Goal: Information Seeking & Learning: Compare options

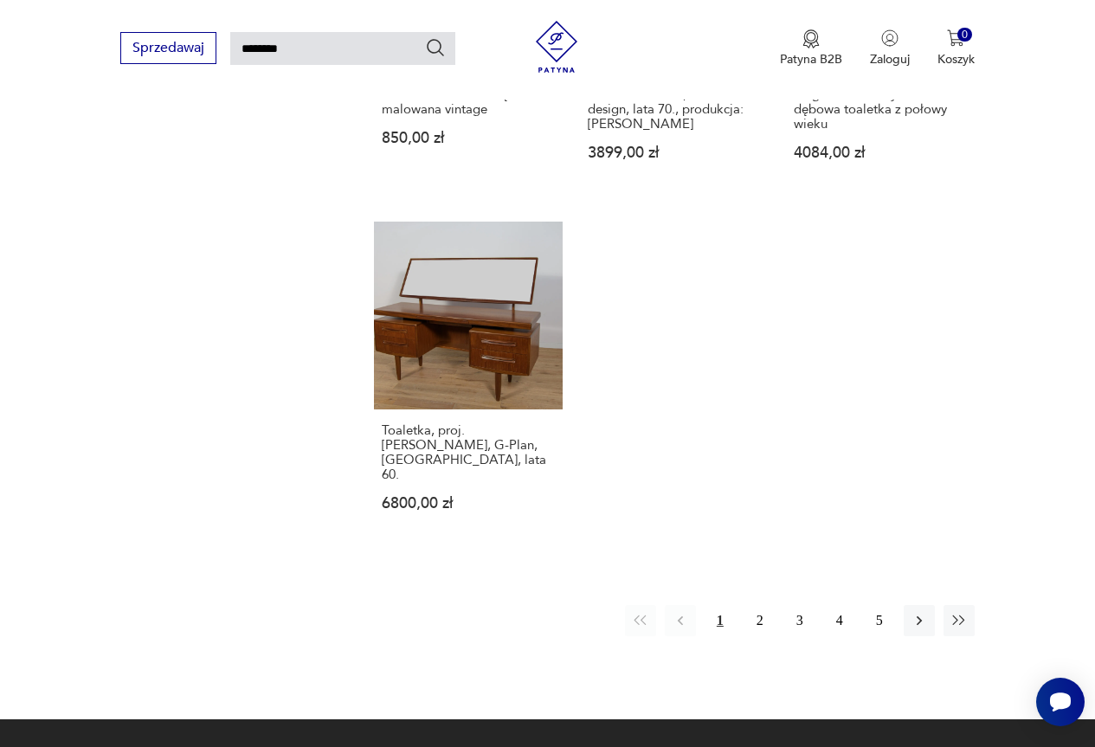
scroll to position [1879, 0]
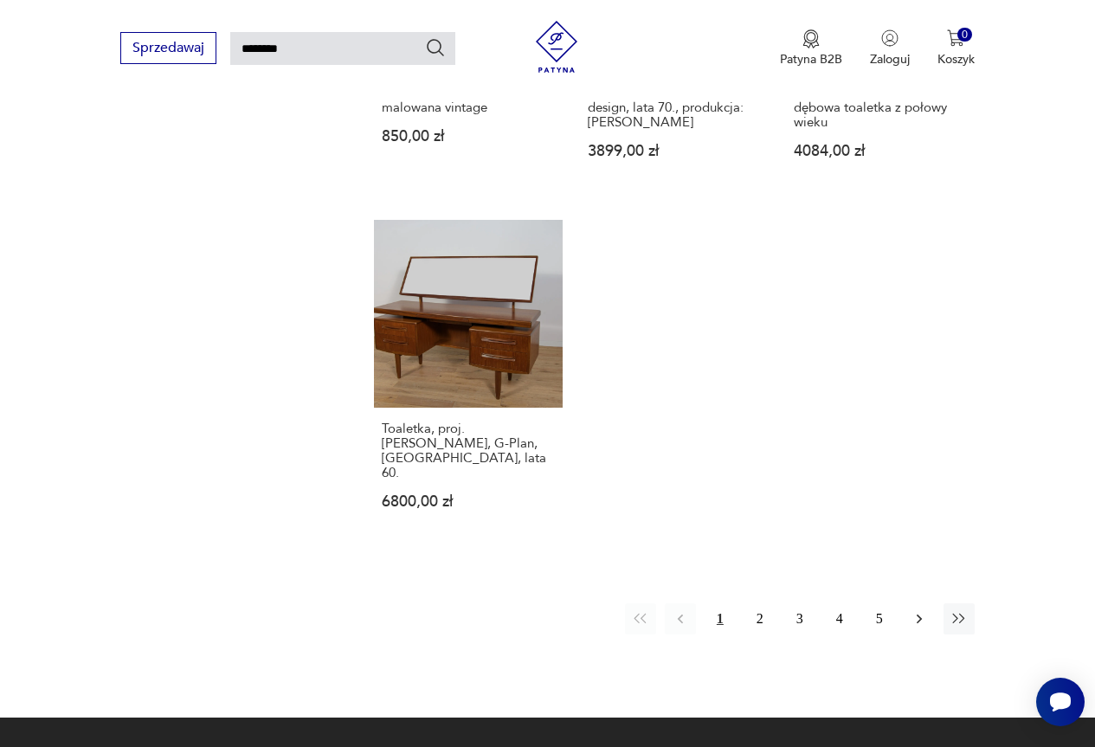
click at [916, 610] on icon "button" at bounding box center [919, 618] width 17 height 17
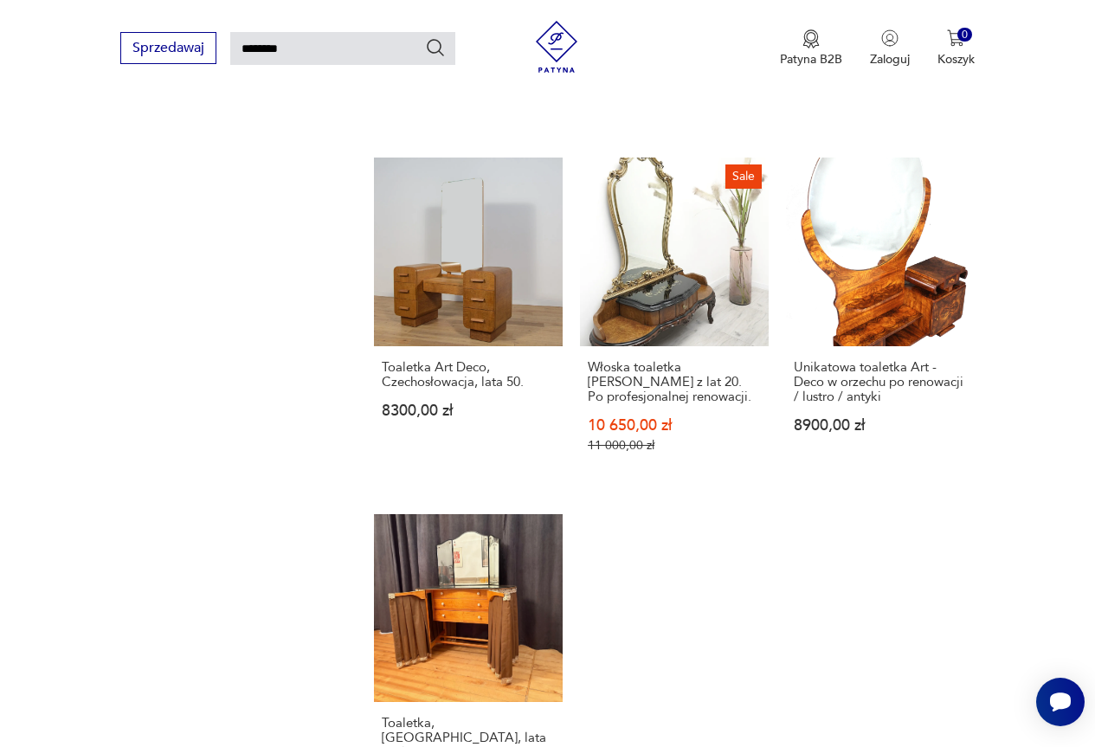
scroll to position [1793, 0]
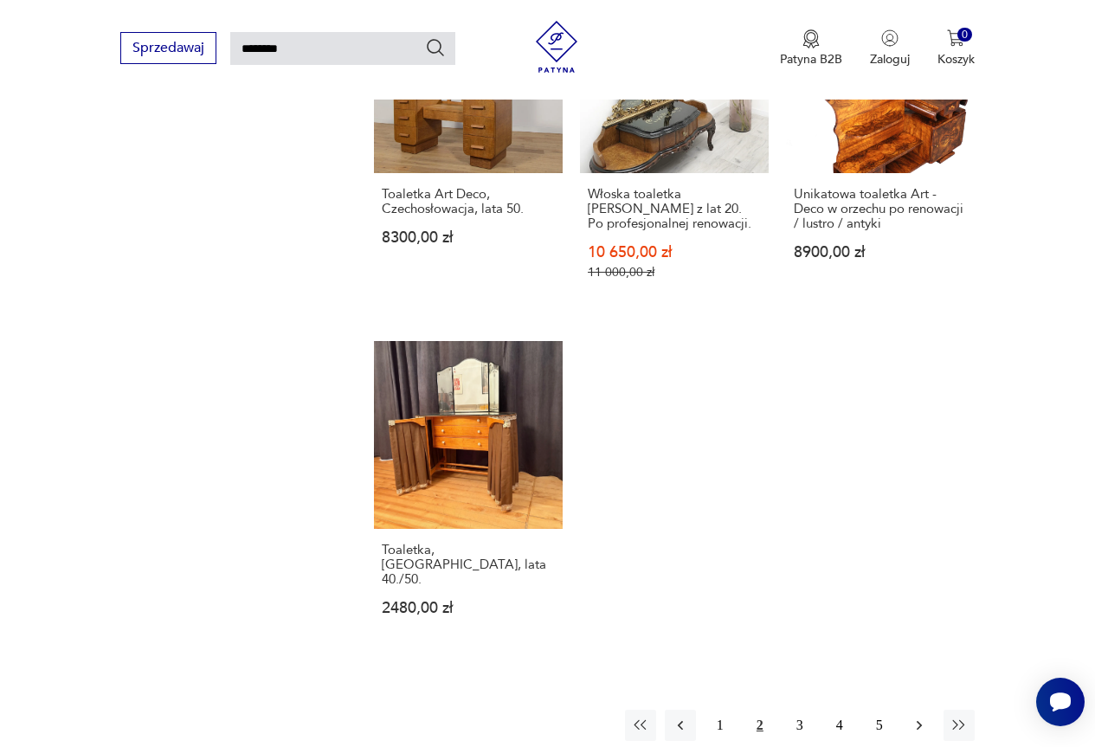
click at [925, 717] on icon "button" at bounding box center [919, 725] width 17 height 17
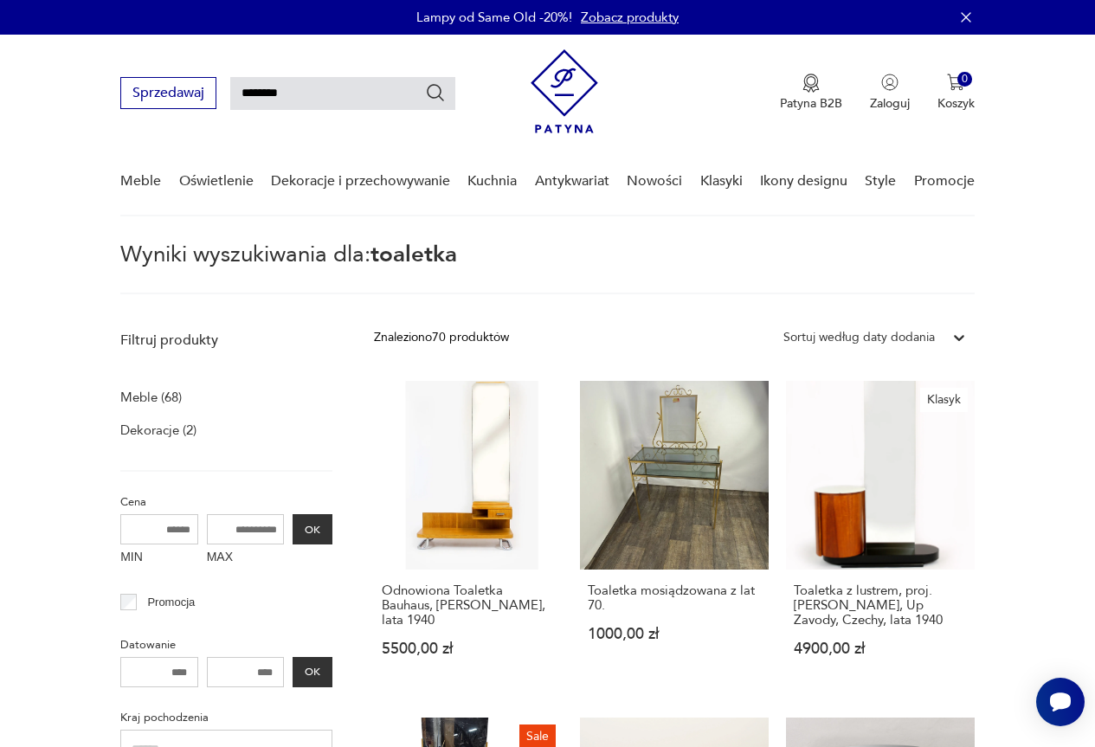
click at [314, 102] on input "********" at bounding box center [342, 93] width 225 height 33
type input "*******"
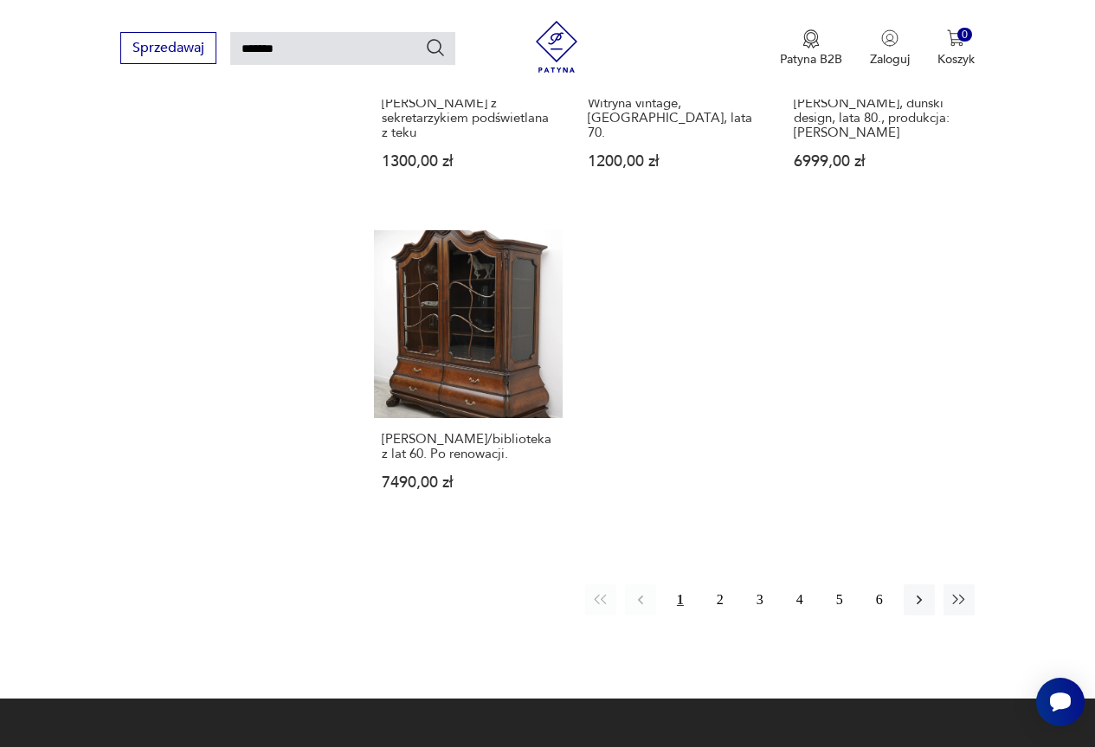
scroll to position [1879, 0]
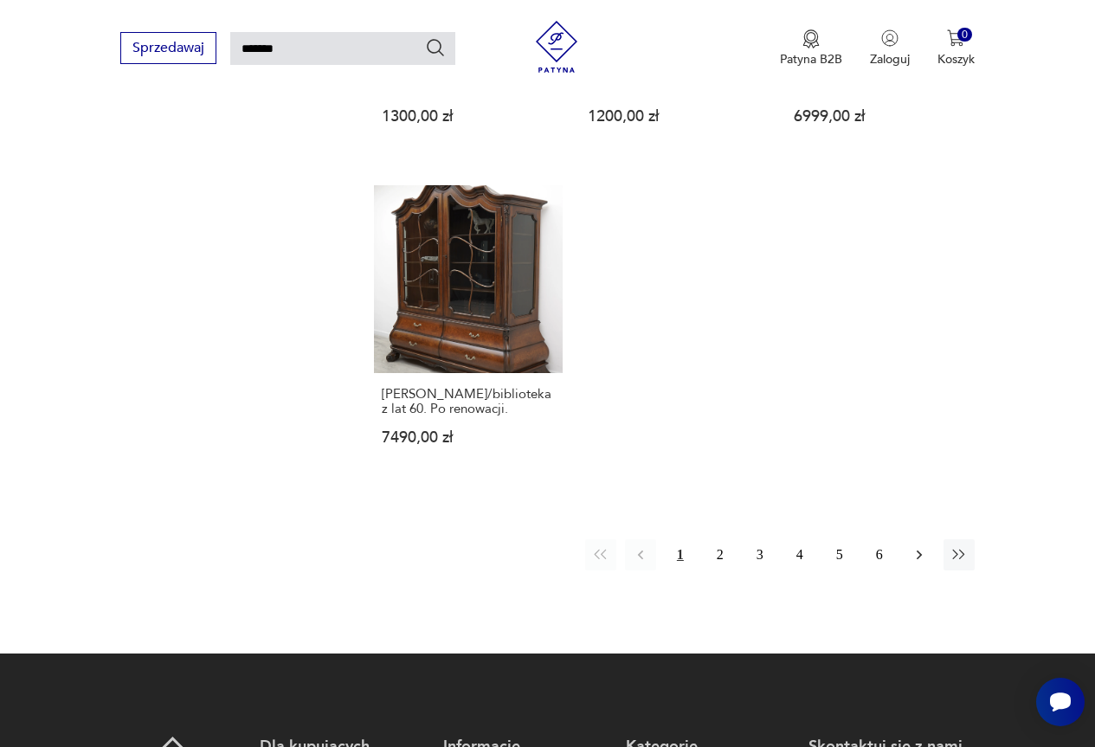
click at [928, 544] on button "button" at bounding box center [919, 554] width 31 height 31
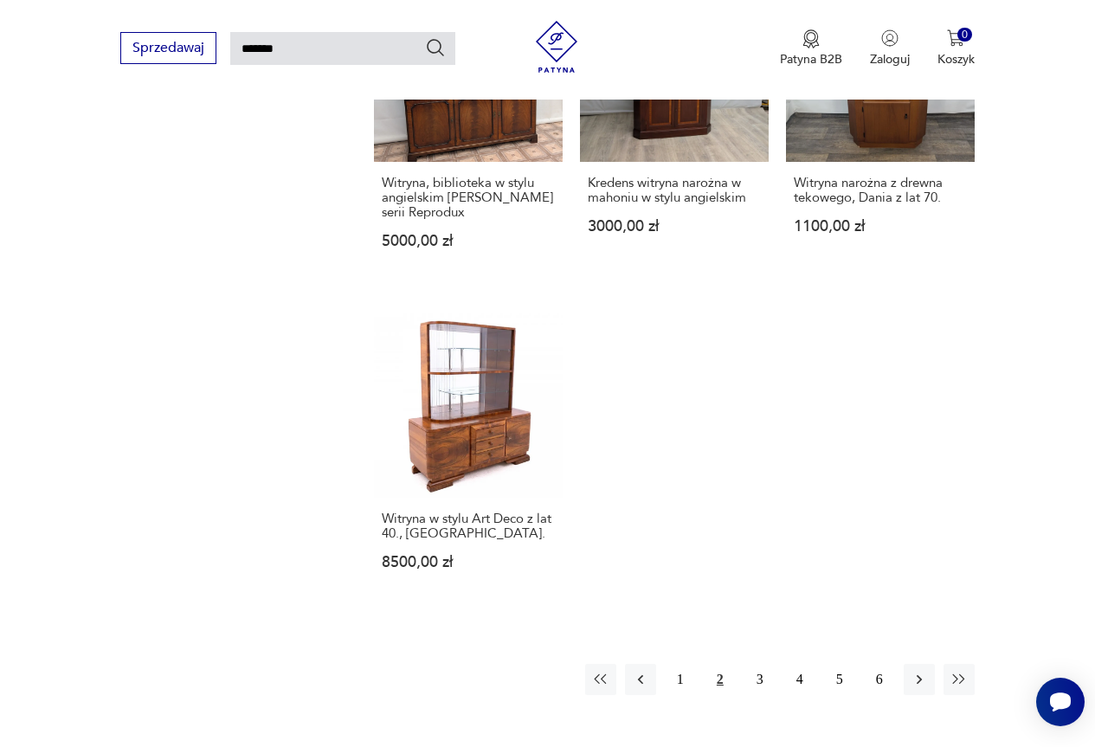
scroll to position [1966, 0]
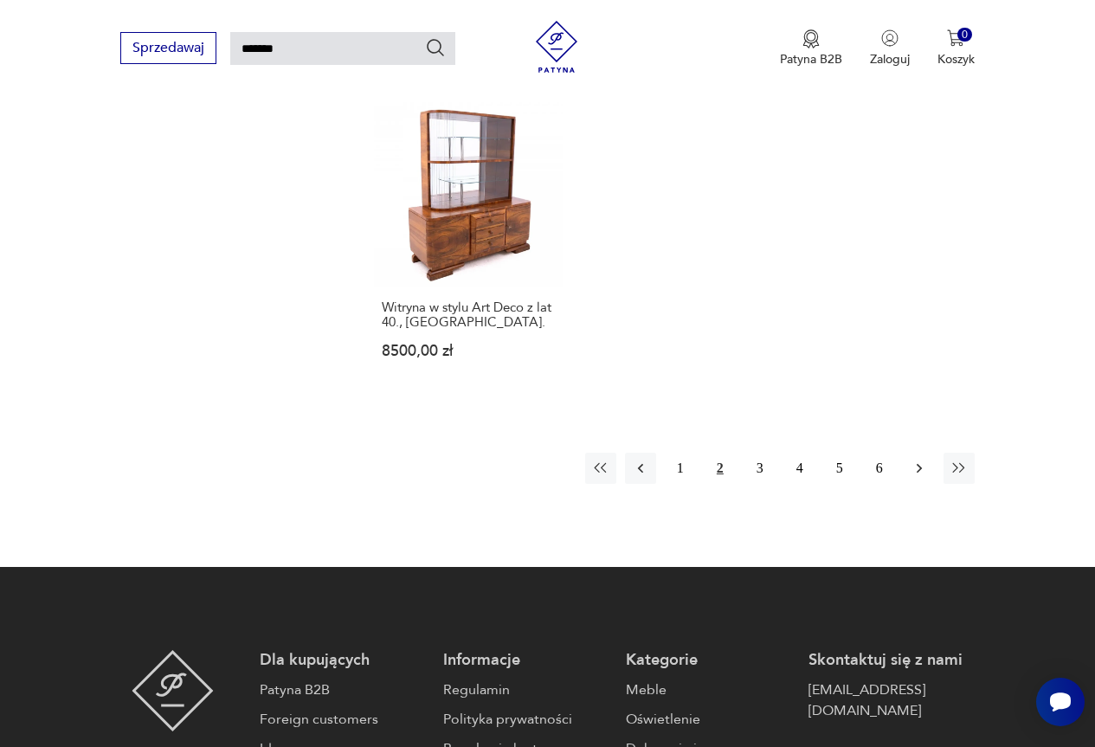
click at [912, 465] on icon "button" at bounding box center [919, 468] width 17 height 17
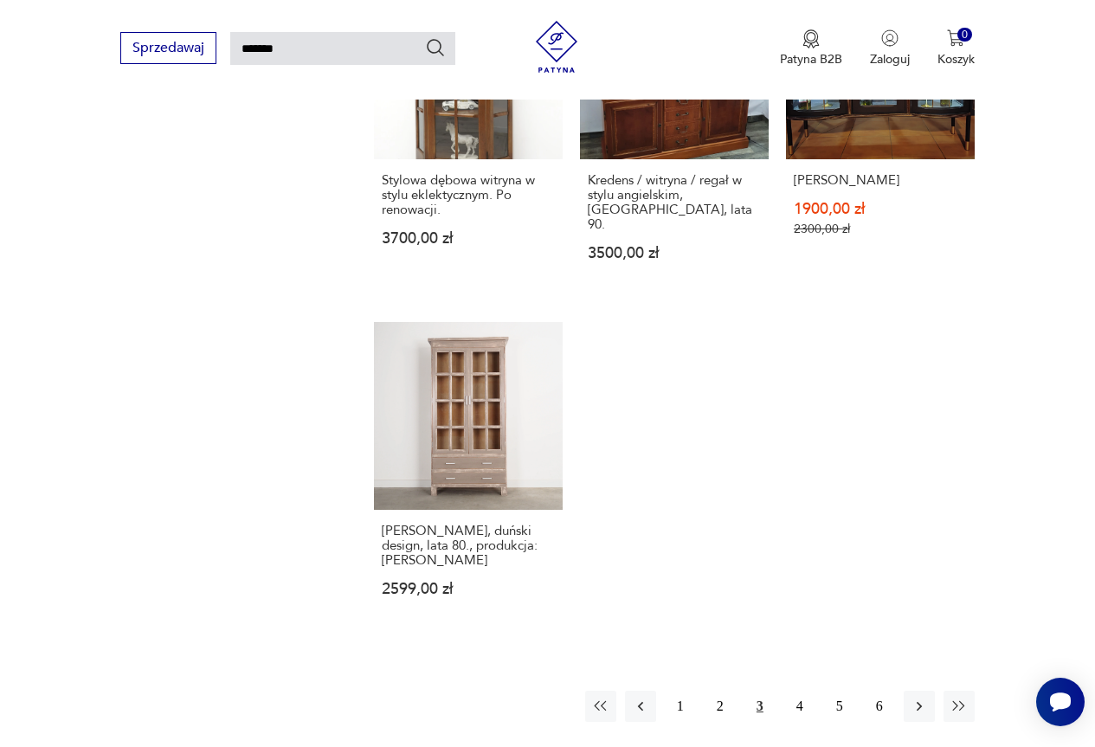
scroll to position [1793, 0]
click at [920, 697] on icon "button" at bounding box center [919, 705] width 17 height 17
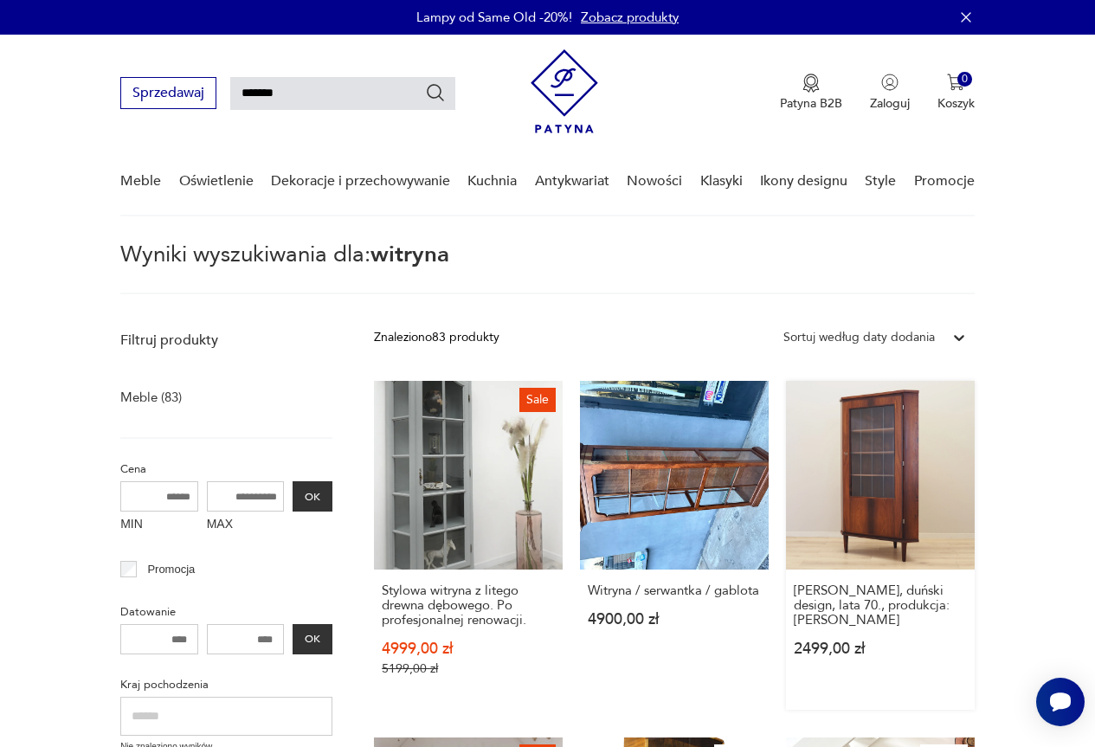
click at [949, 487] on link "[PERSON_NAME], duński design, lata 70., produkcja: [PERSON_NAME] 2499,00 zł" at bounding box center [880, 545] width 189 height 329
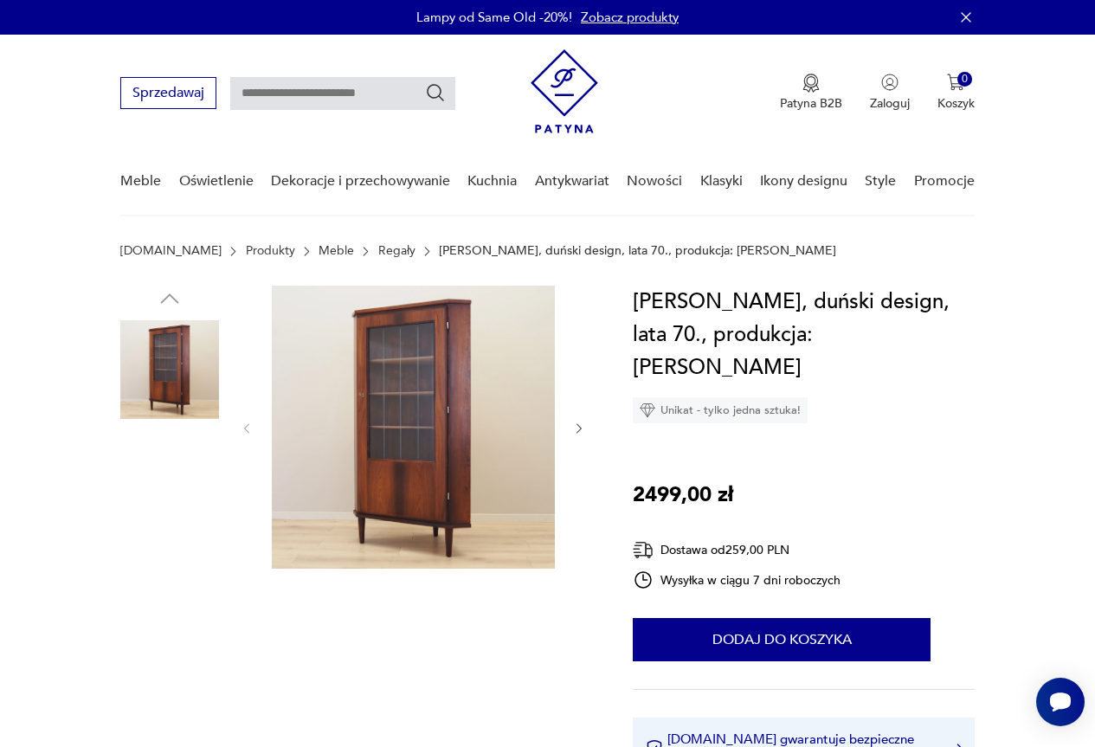
click at [438, 438] on img at bounding box center [413, 427] width 283 height 283
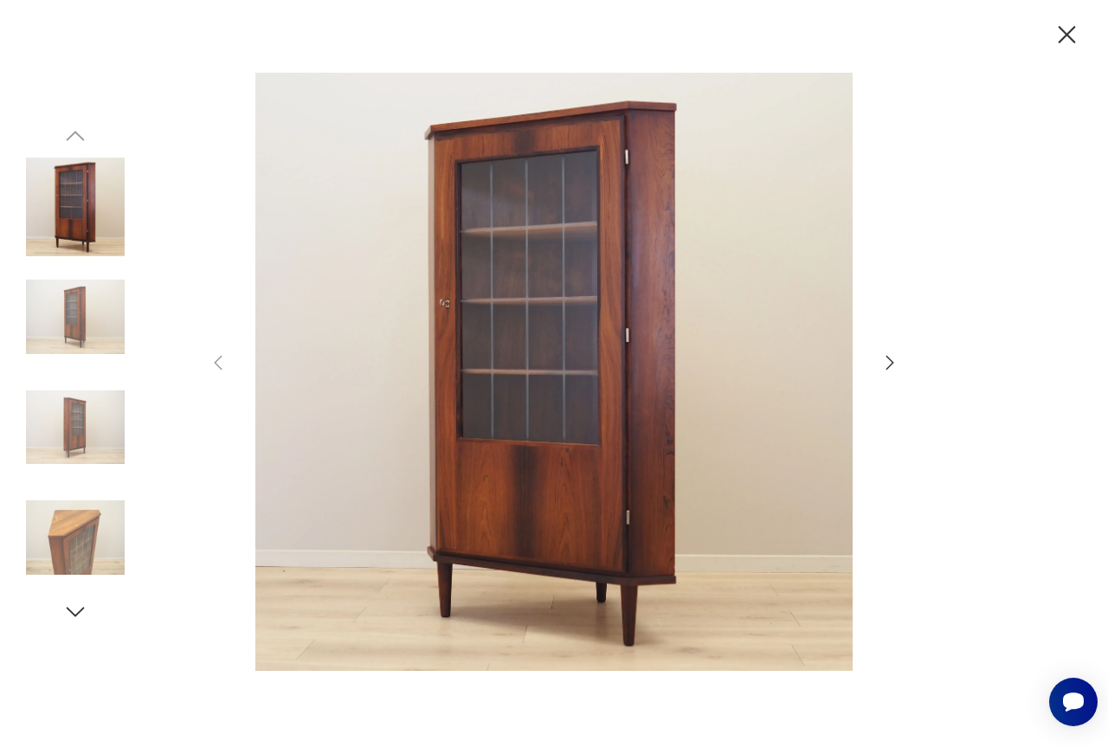
click at [879, 358] on div at bounding box center [554, 373] width 692 height 601
click at [885, 362] on icon "button" at bounding box center [889, 362] width 21 height 21
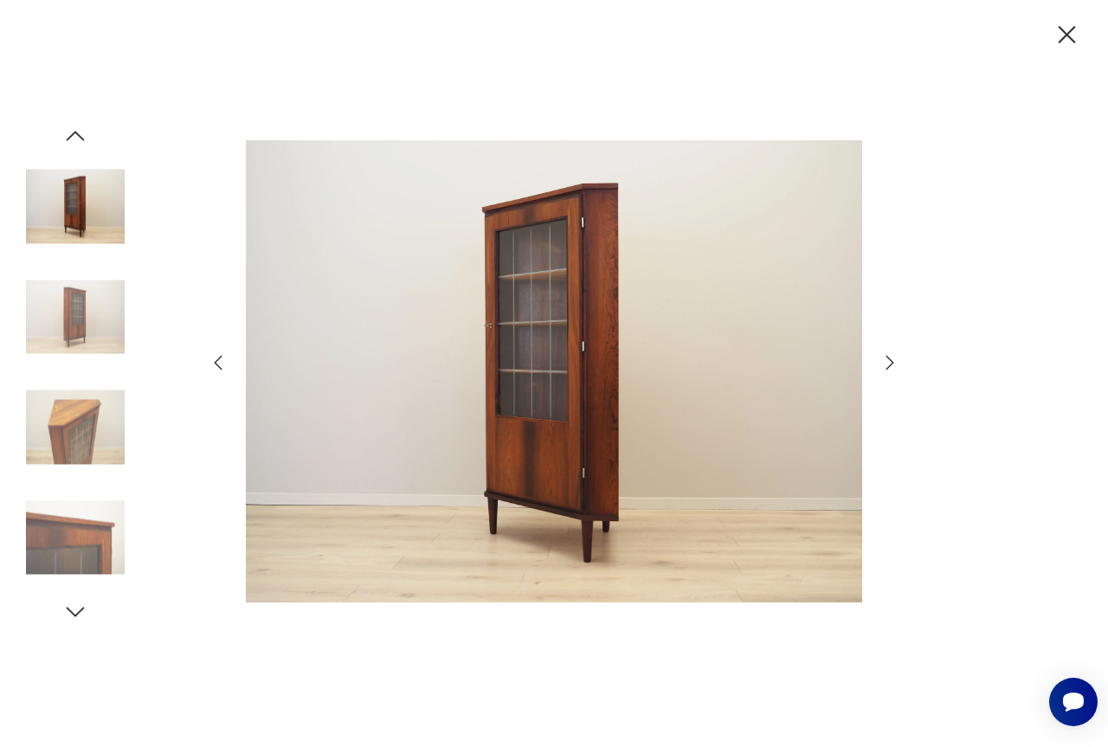
click at [885, 364] on icon "button" at bounding box center [889, 362] width 21 height 21
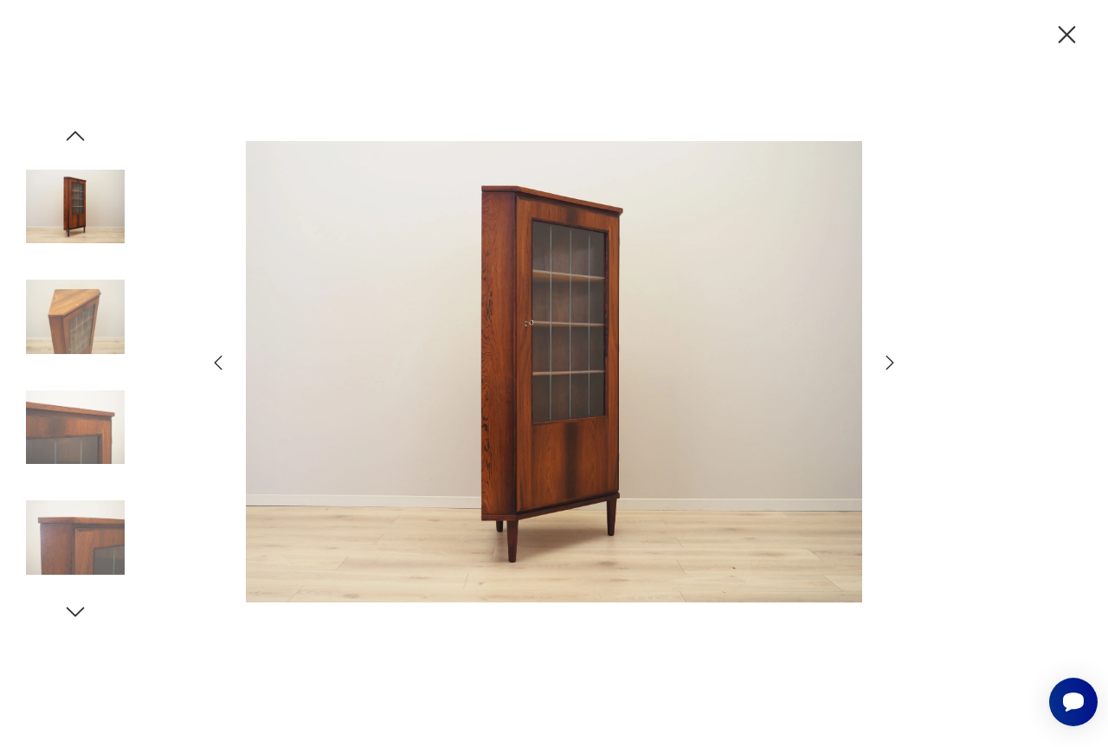
click at [885, 364] on icon "button" at bounding box center [889, 362] width 21 height 21
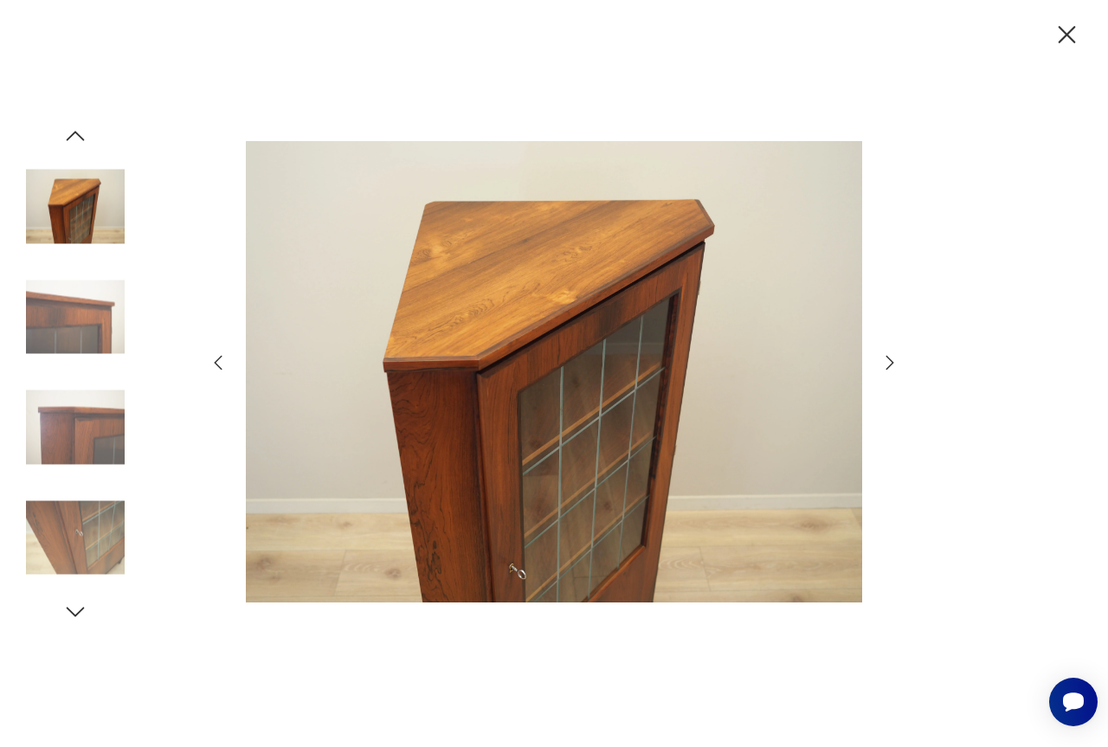
click at [885, 364] on icon "button" at bounding box center [889, 362] width 21 height 21
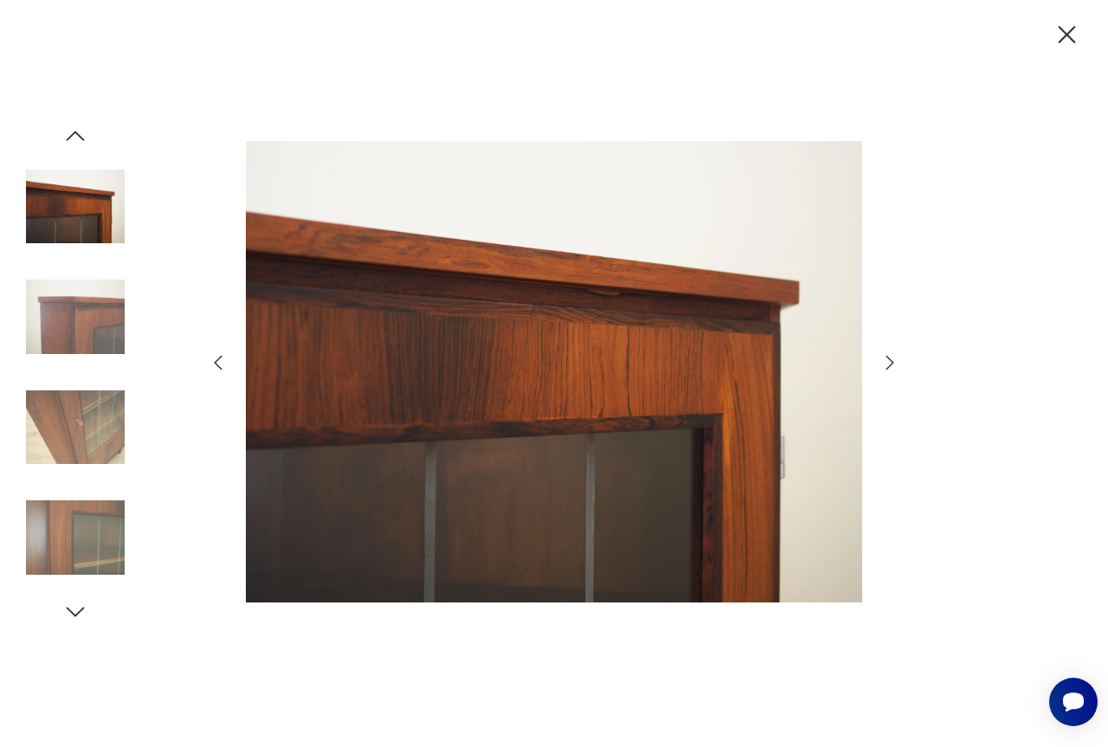
click at [885, 364] on icon "button" at bounding box center [889, 362] width 21 height 21
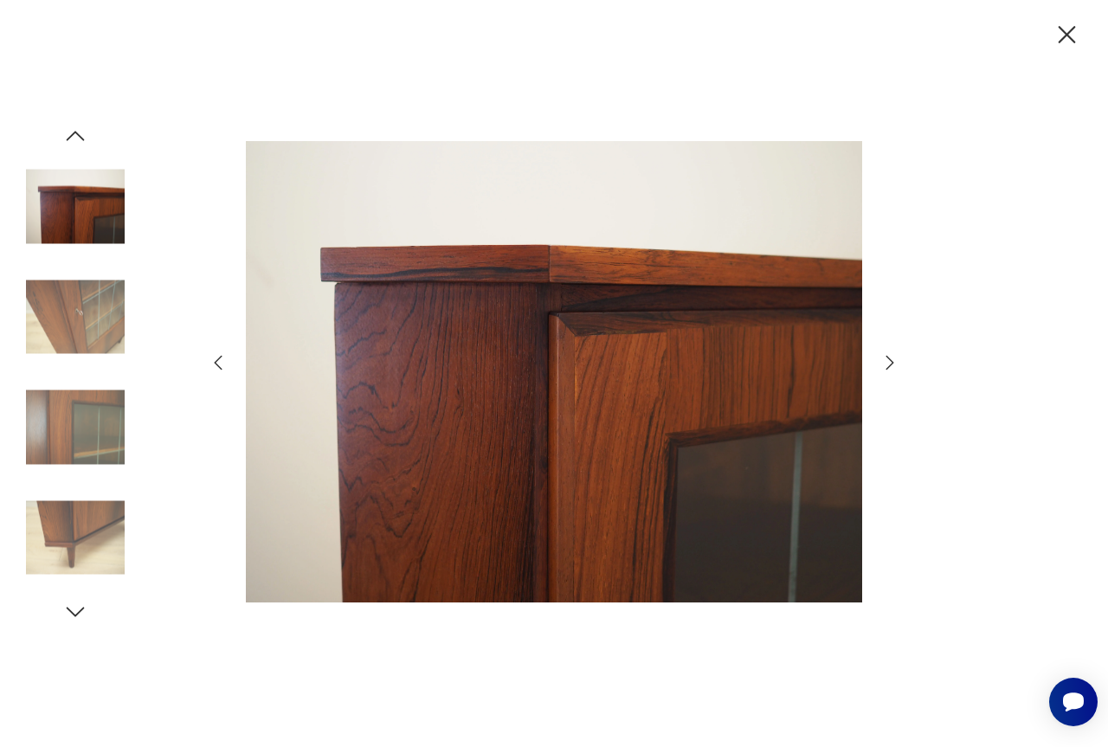
click at [885, 364] on icon "button" at bounding box center [889, 362] width 21 height 21
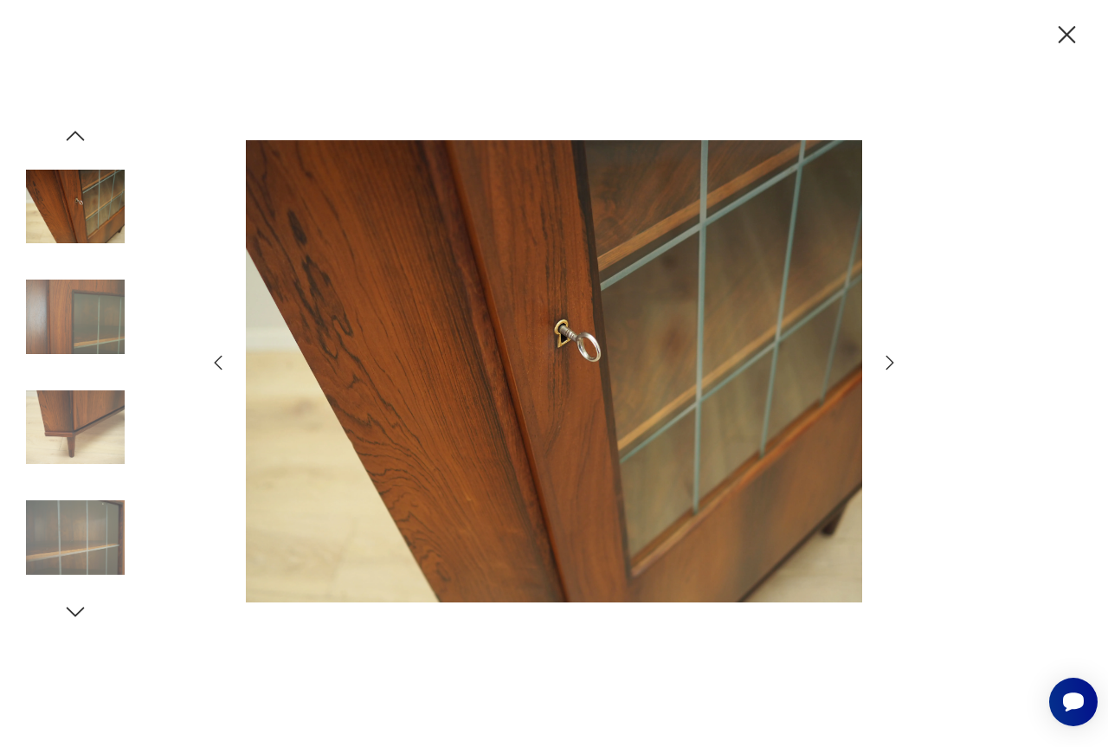
click at [885, 364] on icon "button" at bounding box center [889, 362] width 21 height 21
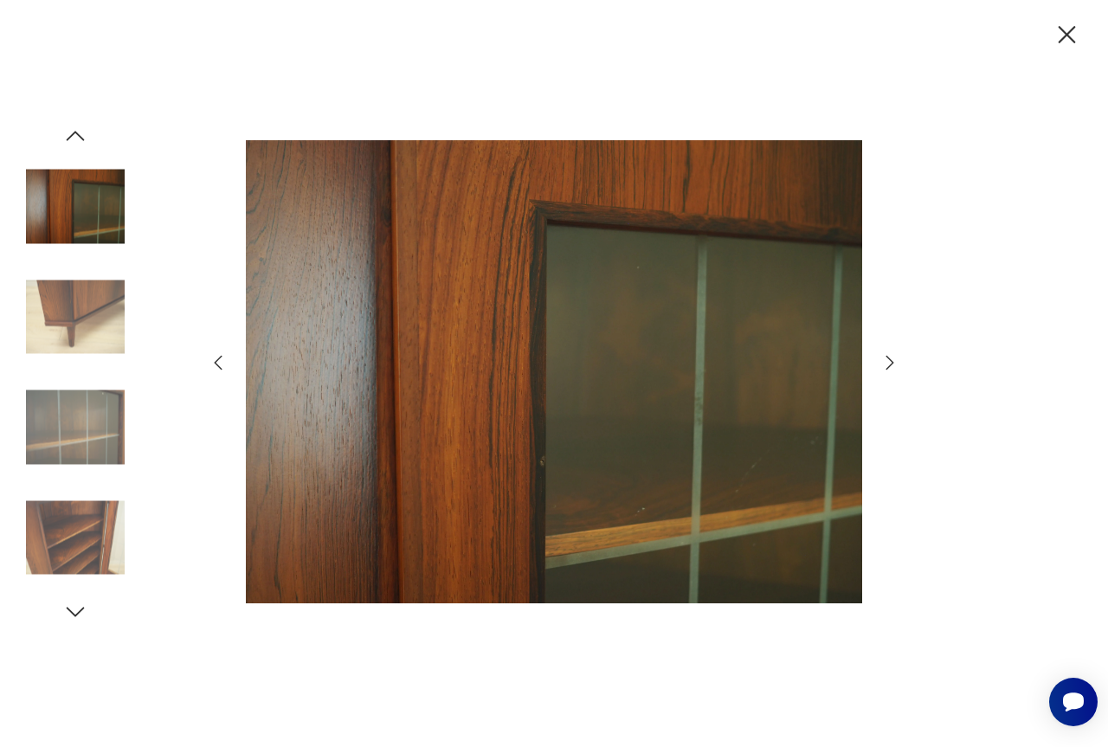
click at [885, 364] on icon "button" at bounding box center [889, 362] width 21 height 21
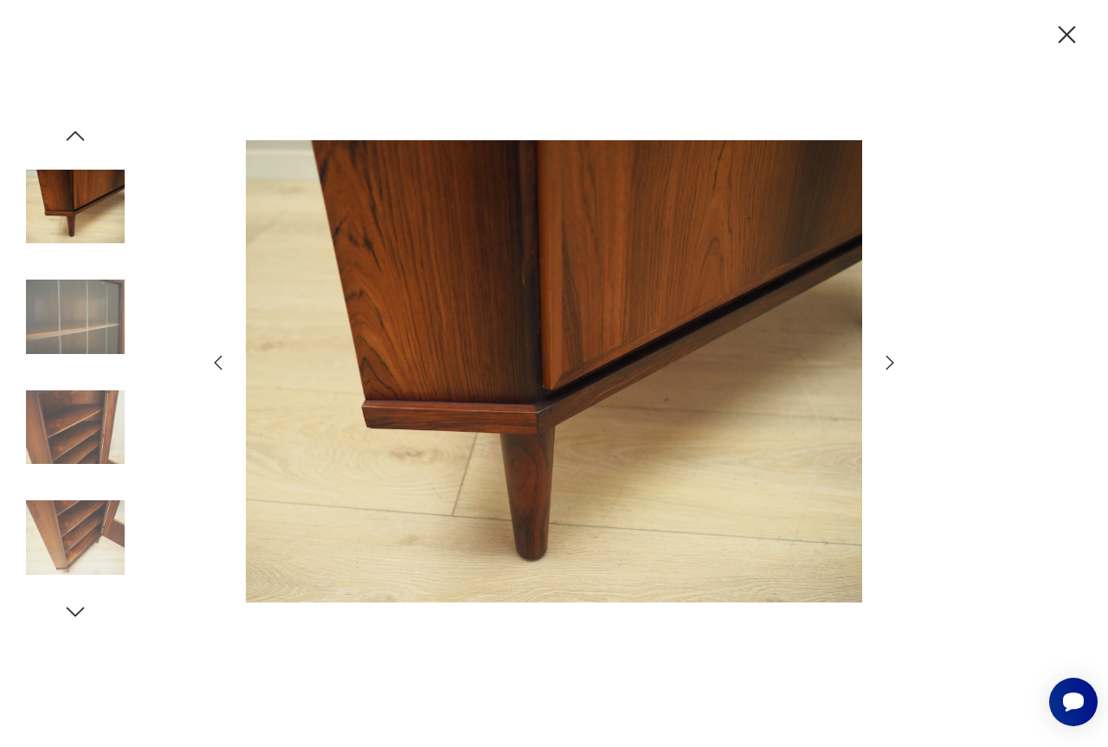
click at [885, 365] on icon "button" at bounding box center [889, 362] width 21 height 21
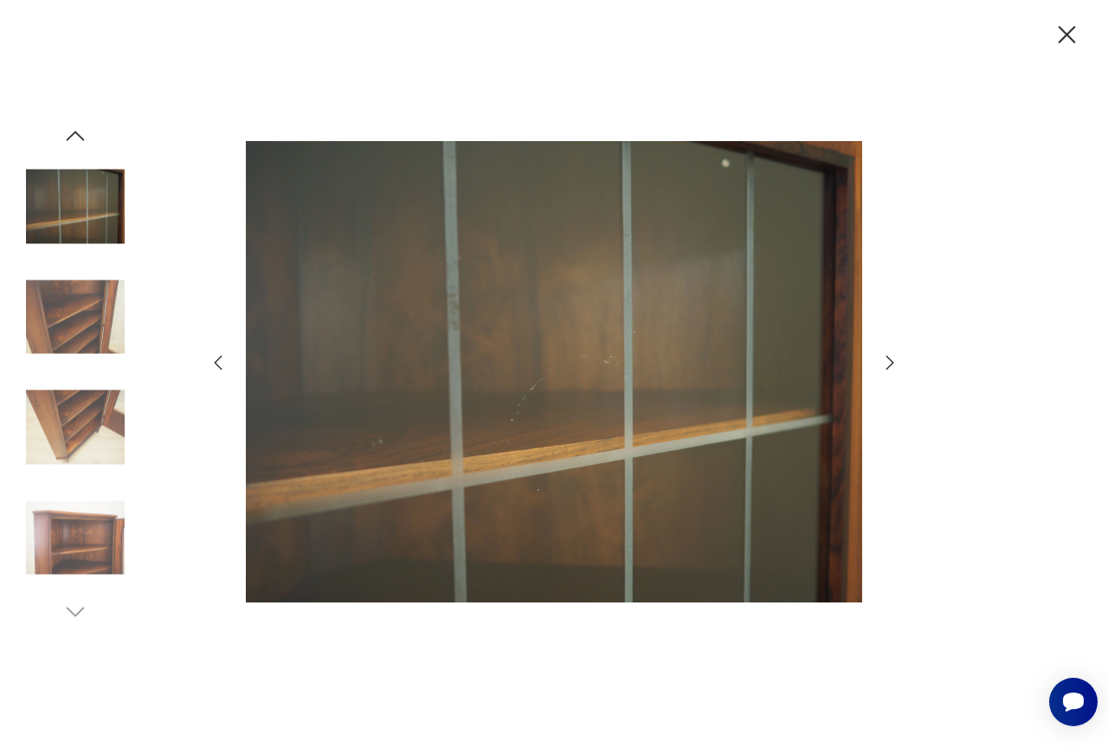
click at [885, 365] on icon "button" at bounding box center [889, 362] width 21 height 21
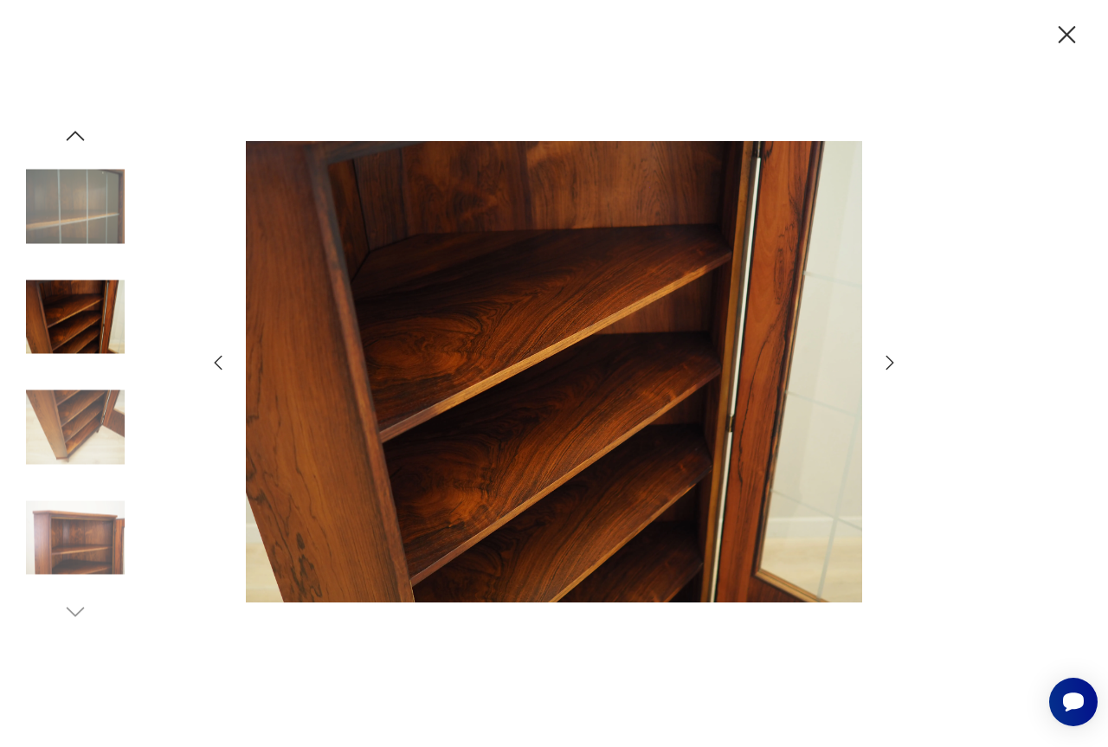
click at [885, 365] on icon "button" at bounding box center [889, 362] width 21 height 21
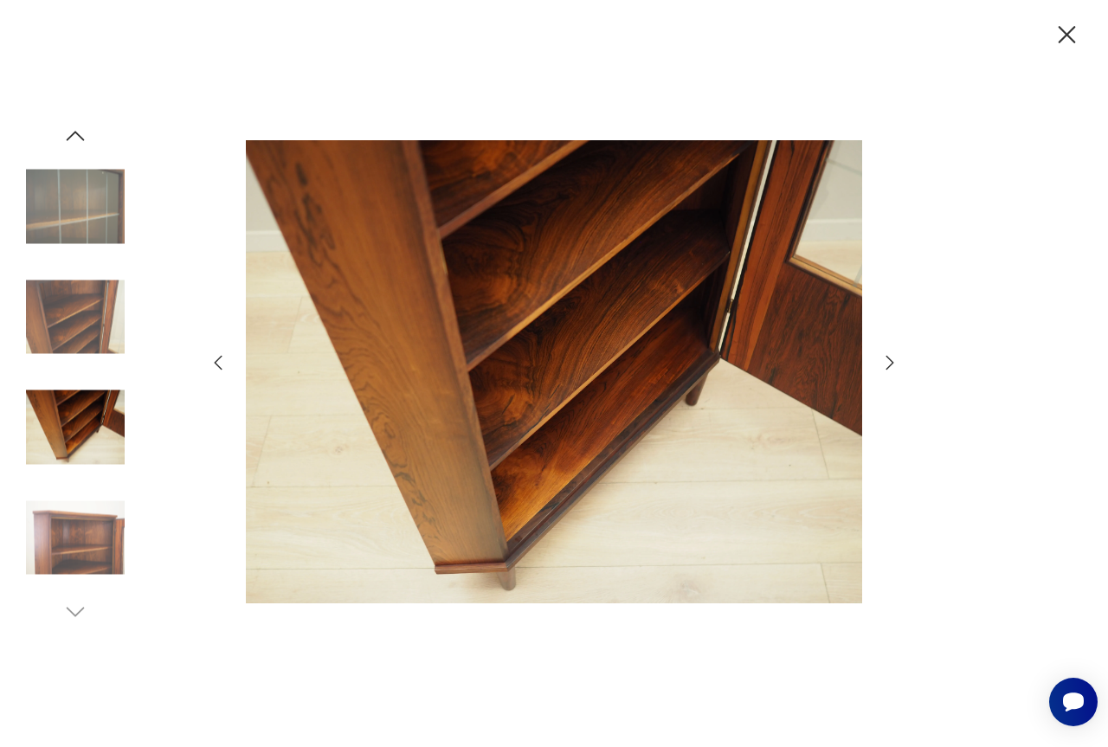
click at [211, 364] on icon "button" at bounding box center [218, 362] width 21 height 21
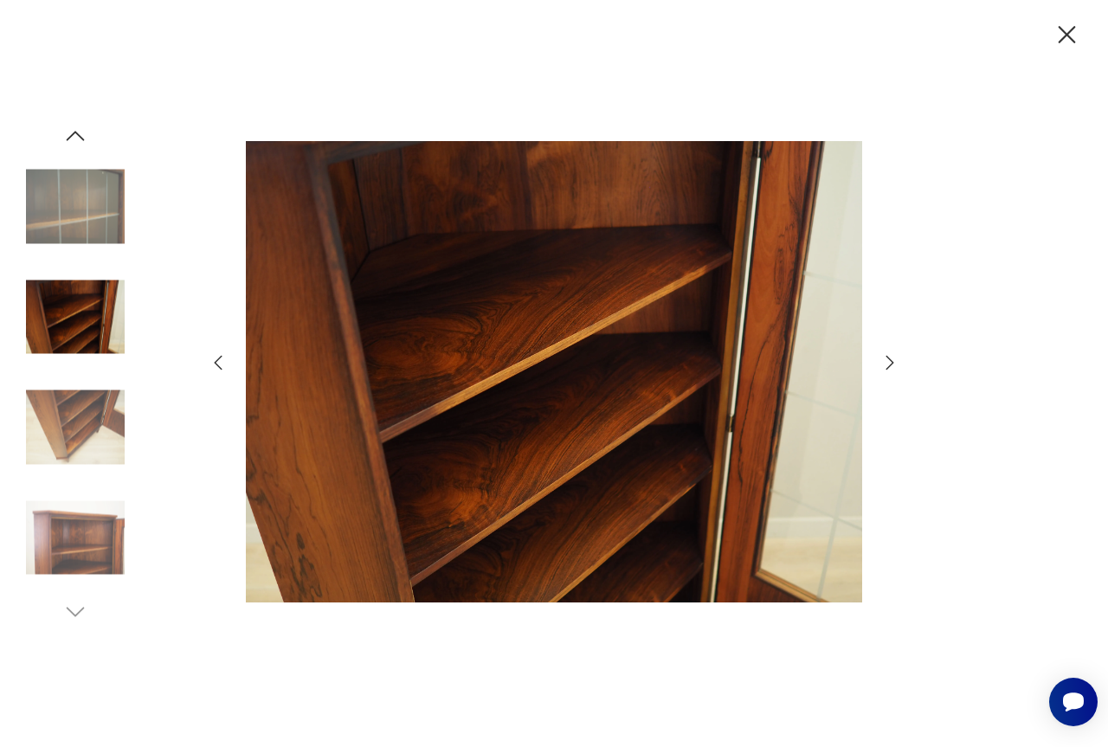
click at [890, 371] on icon "button" at bounding box center [889, 362] width 21 height 21
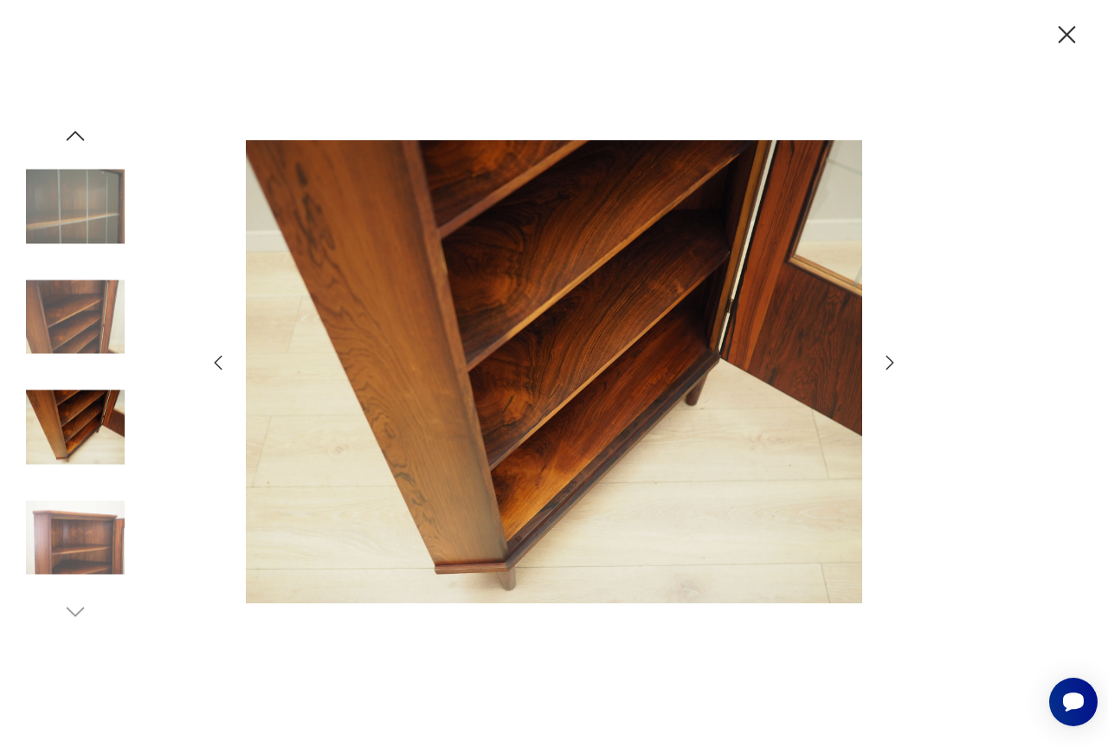
click at [890, 370] on icon "button" at bounding box center [889, 362] width 21 height 21
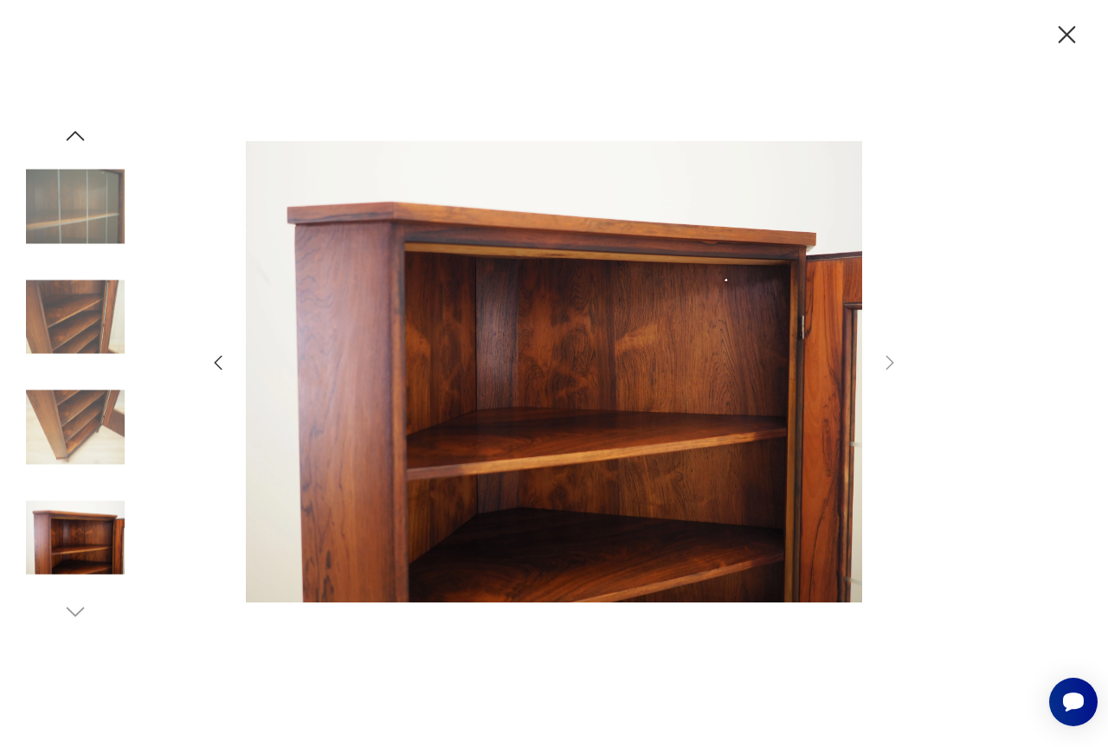
click at [1066, 25] on icon "button" at bounding box center [1067, 35] width 30 height 30
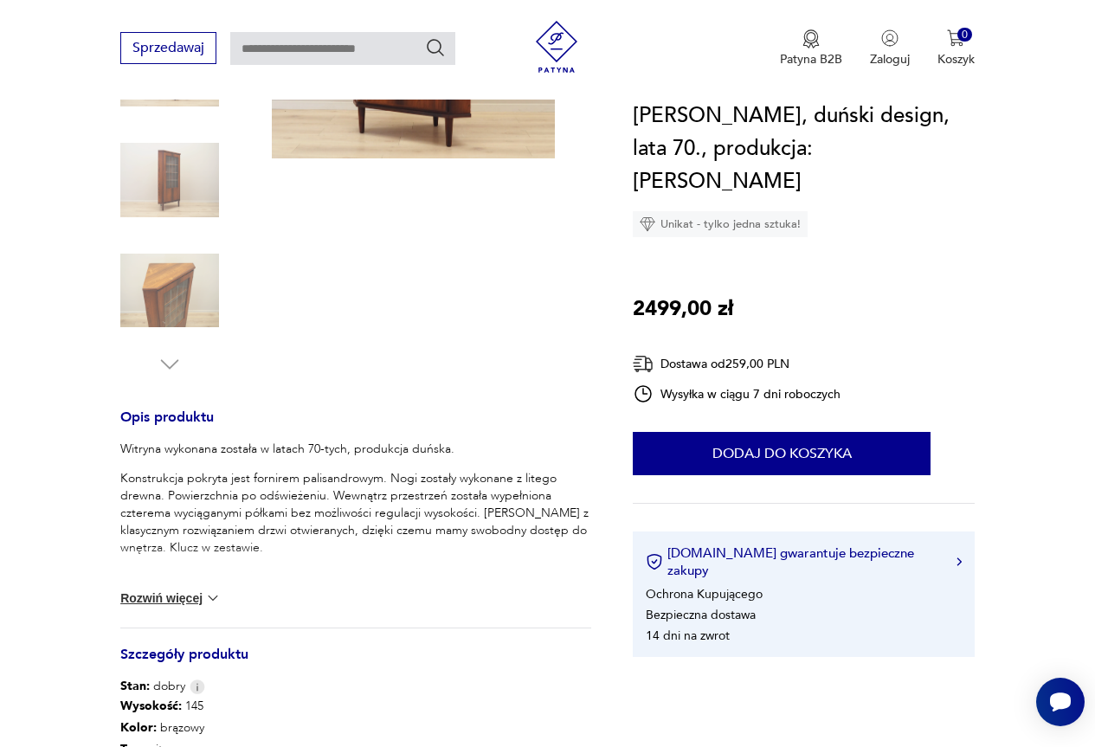
scroll to position [519, 0]
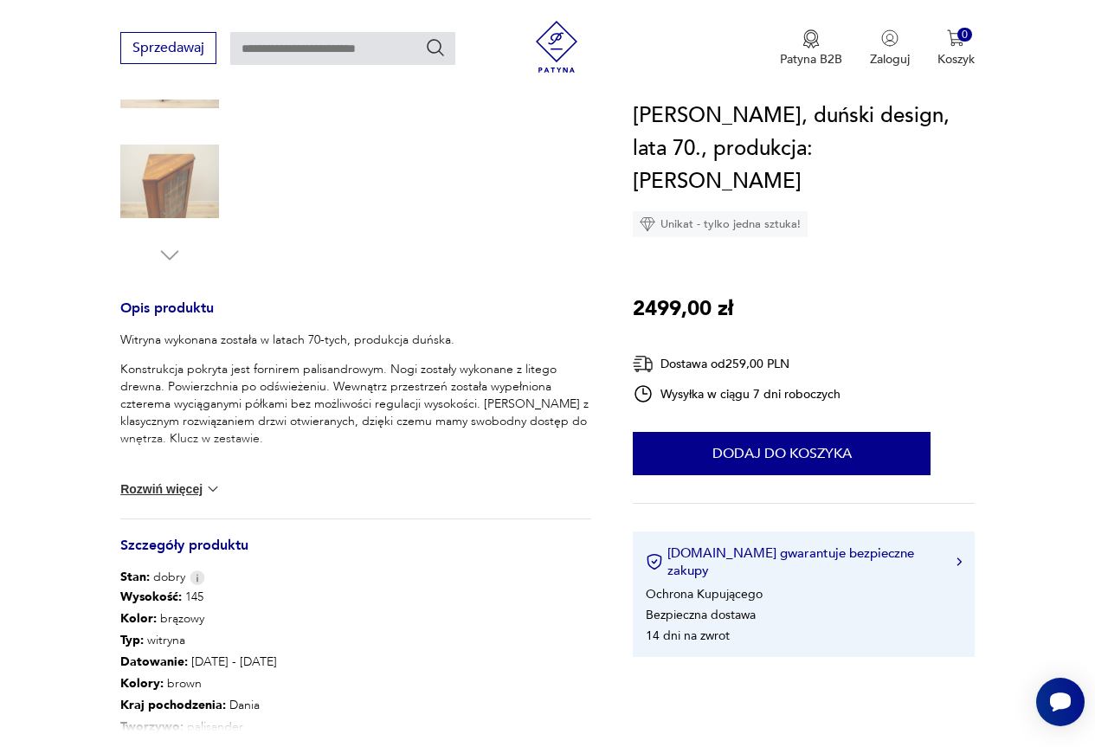
type input "*******"
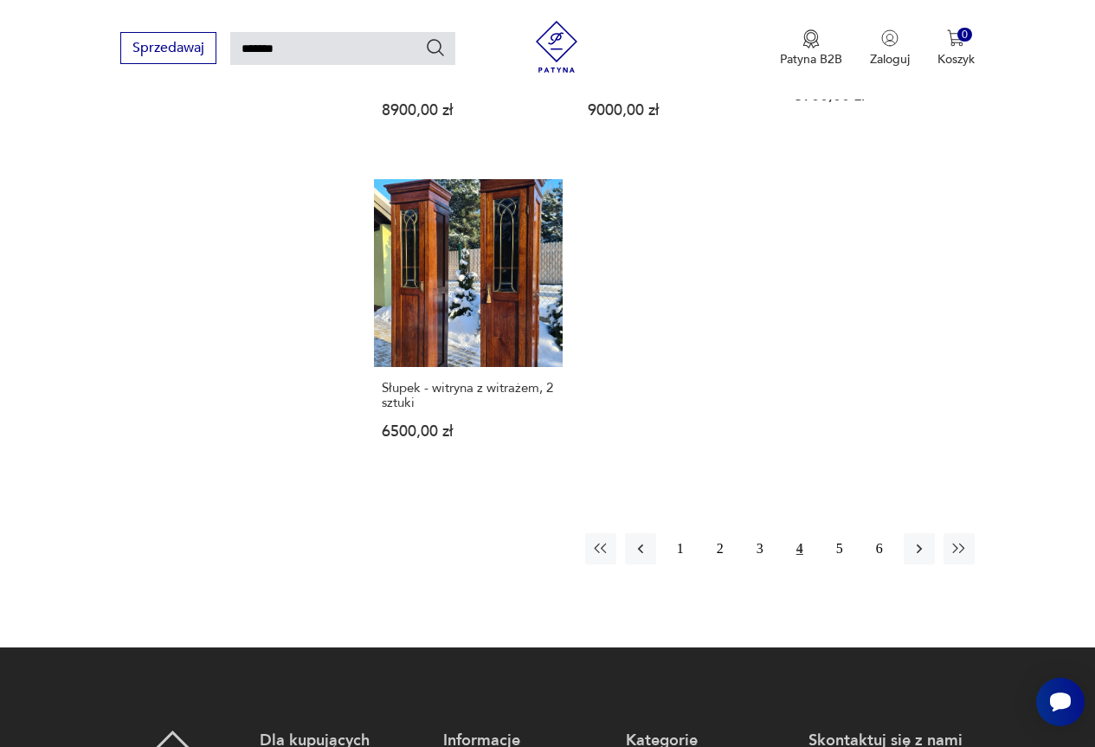
scroll to position [1904, 0]
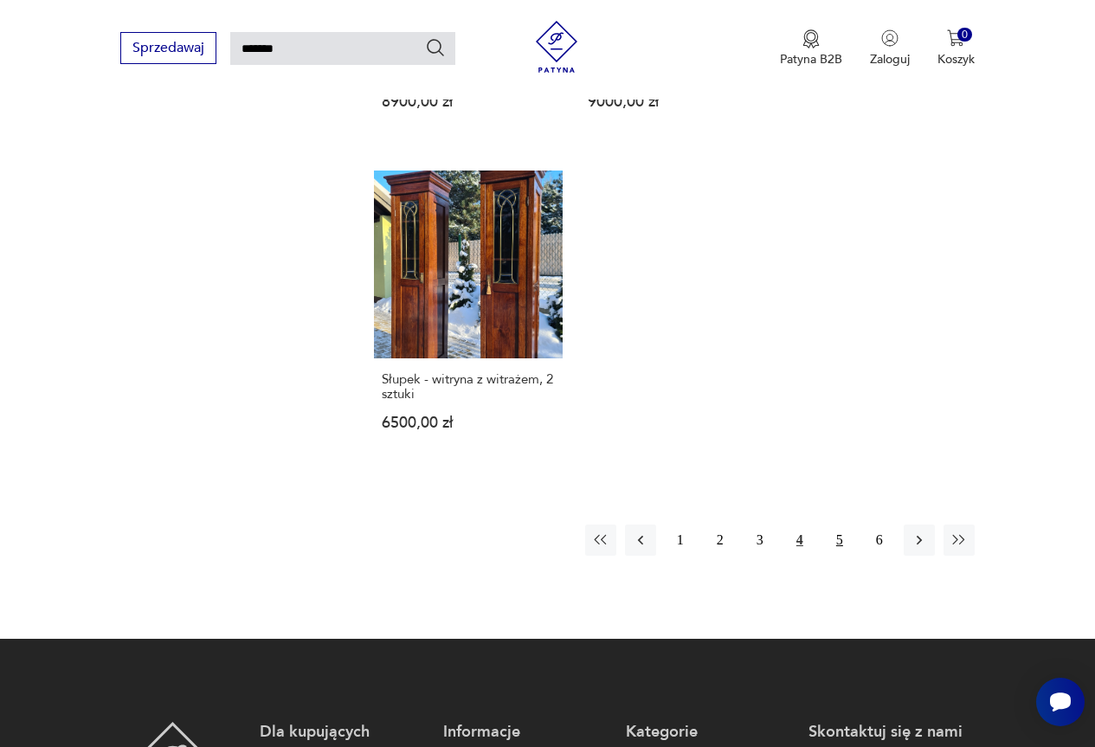
click at [838, 525] on button "5" at bounding box center [839, 540] width 31 height 31
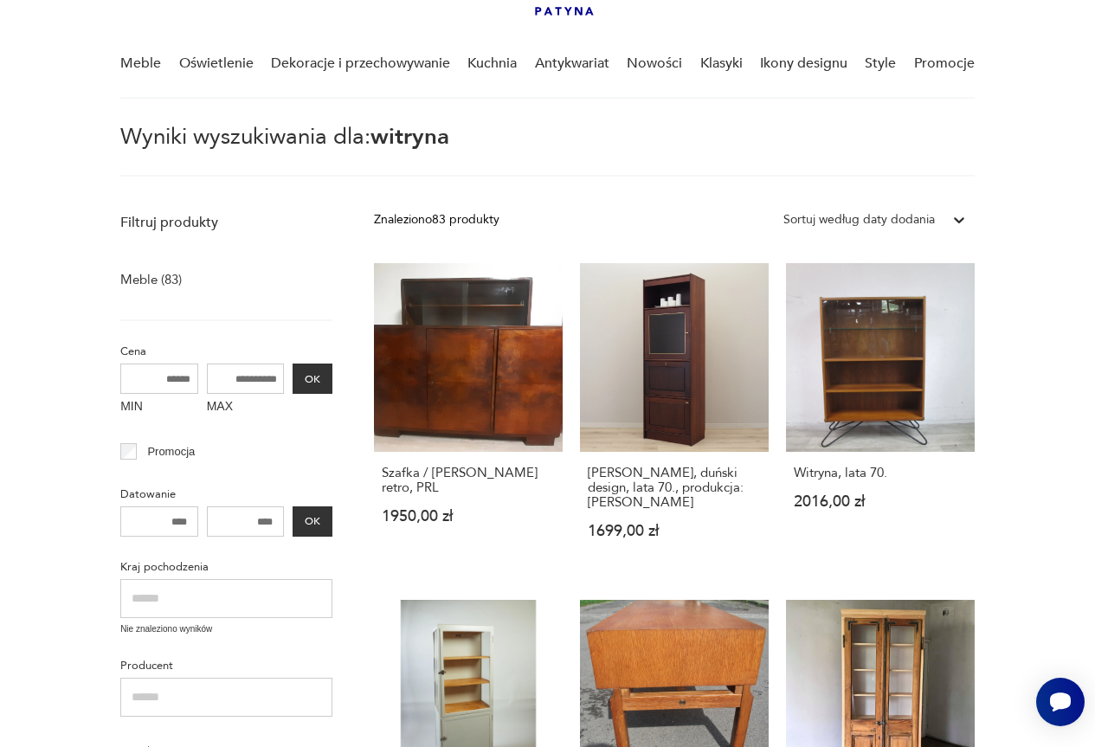
scroll to position [148, 0]
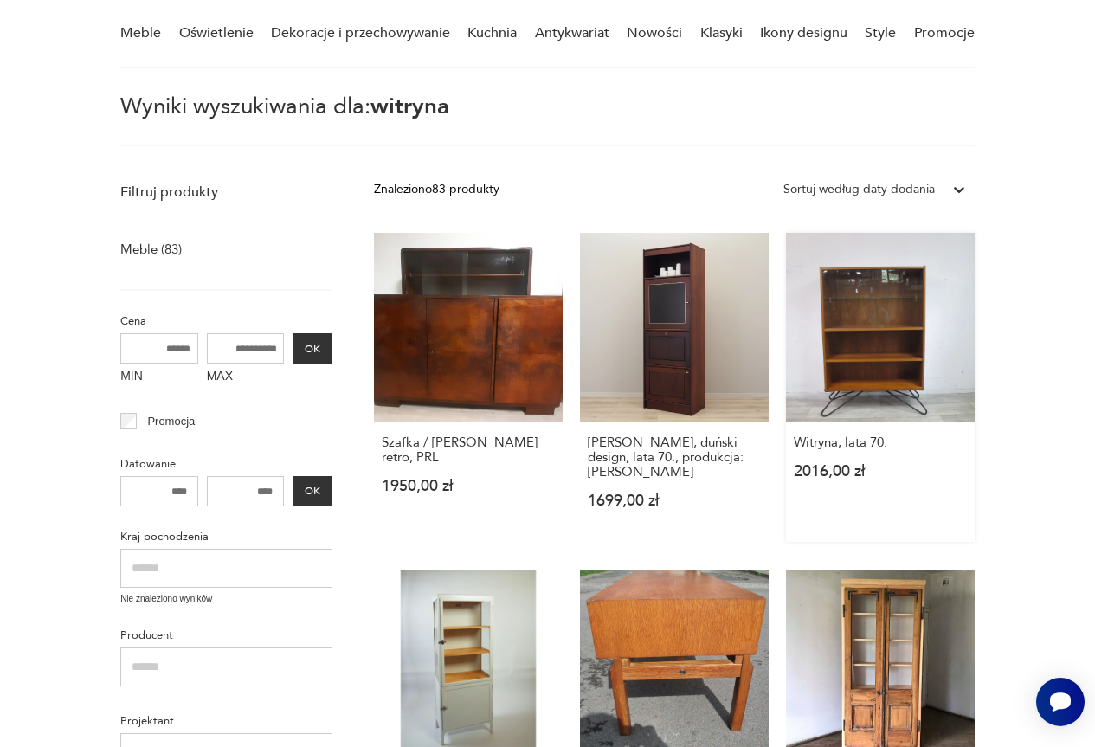
click at [858, 366] on link "Witryna, lata 70. 2016,00 zł" at bounding box center [880, 387] width 189 height 309
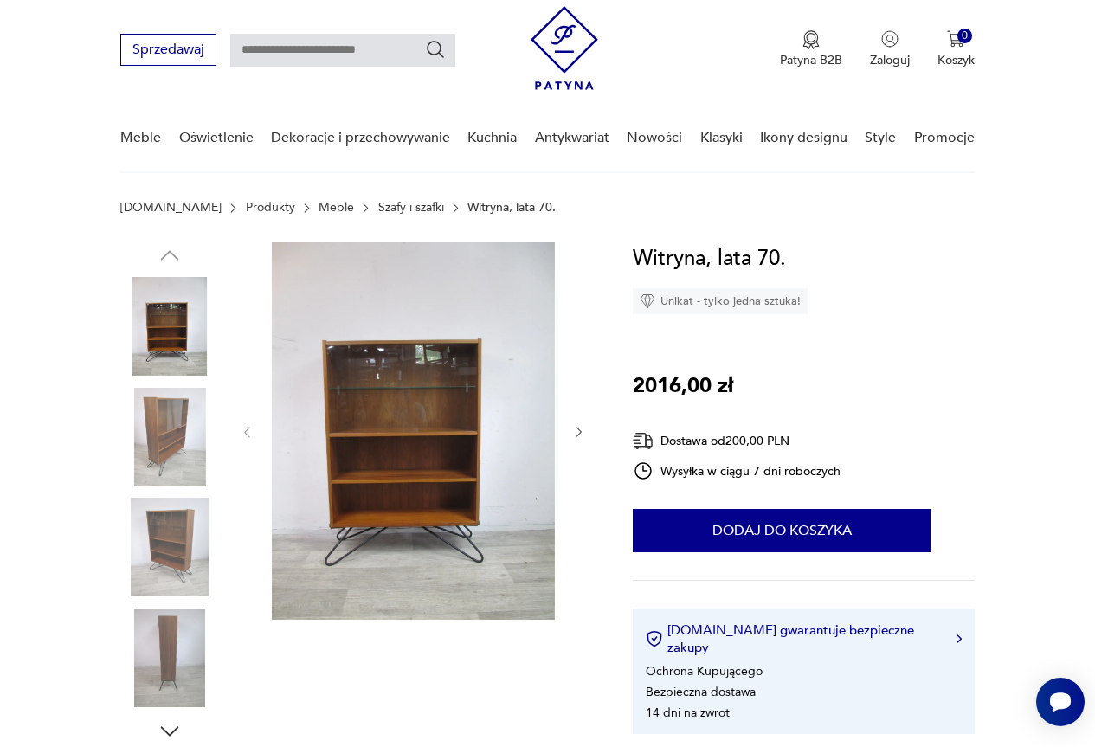
scroll to position [87, 0]
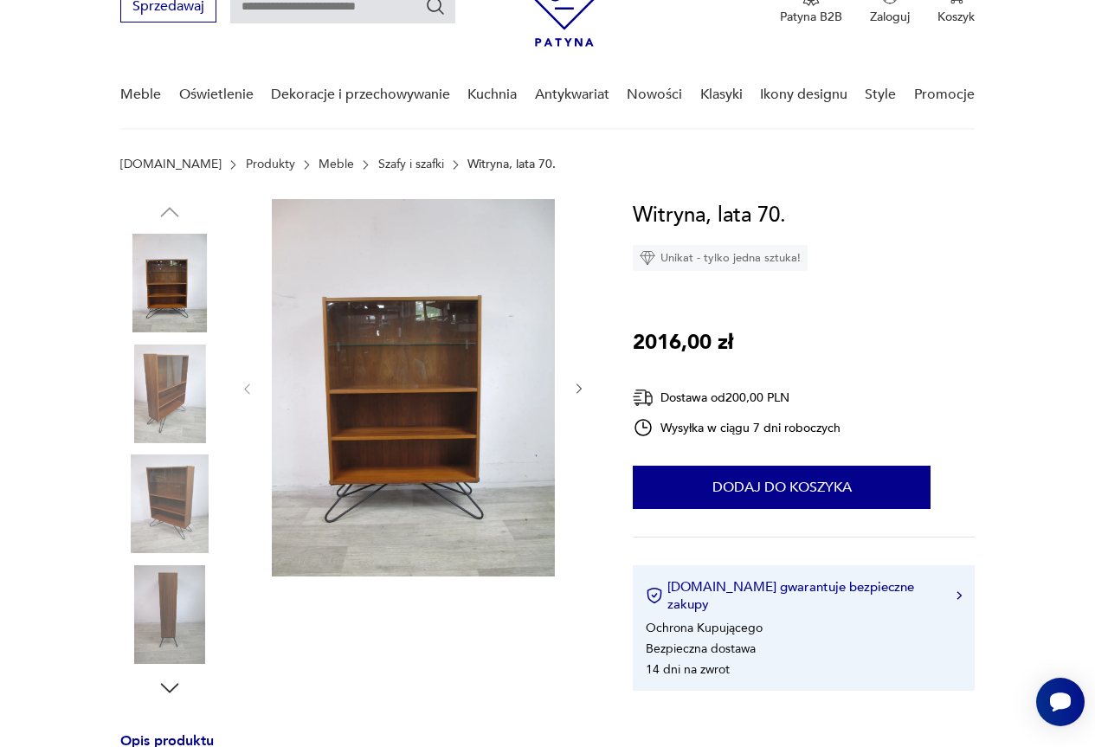
click at [450, 383] on img at bounding box center [413, 387] width 283 height 377
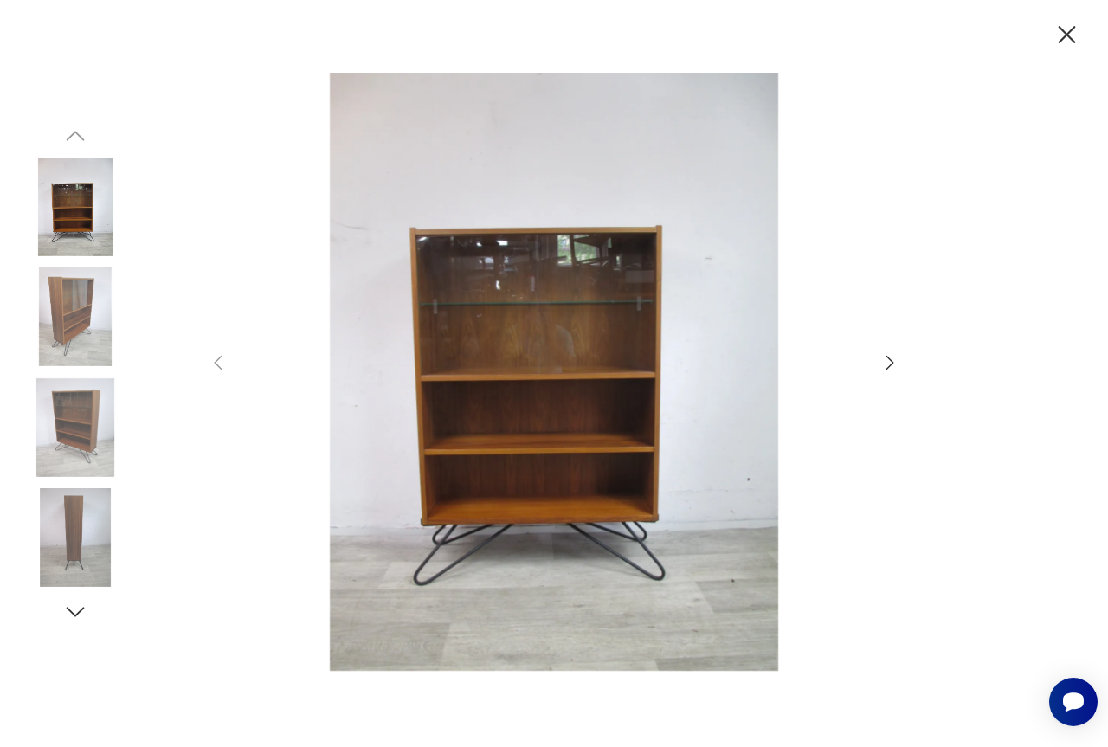
click at [889, 360] on icon "button" at bounding box center [889, 362] width 21 height 21
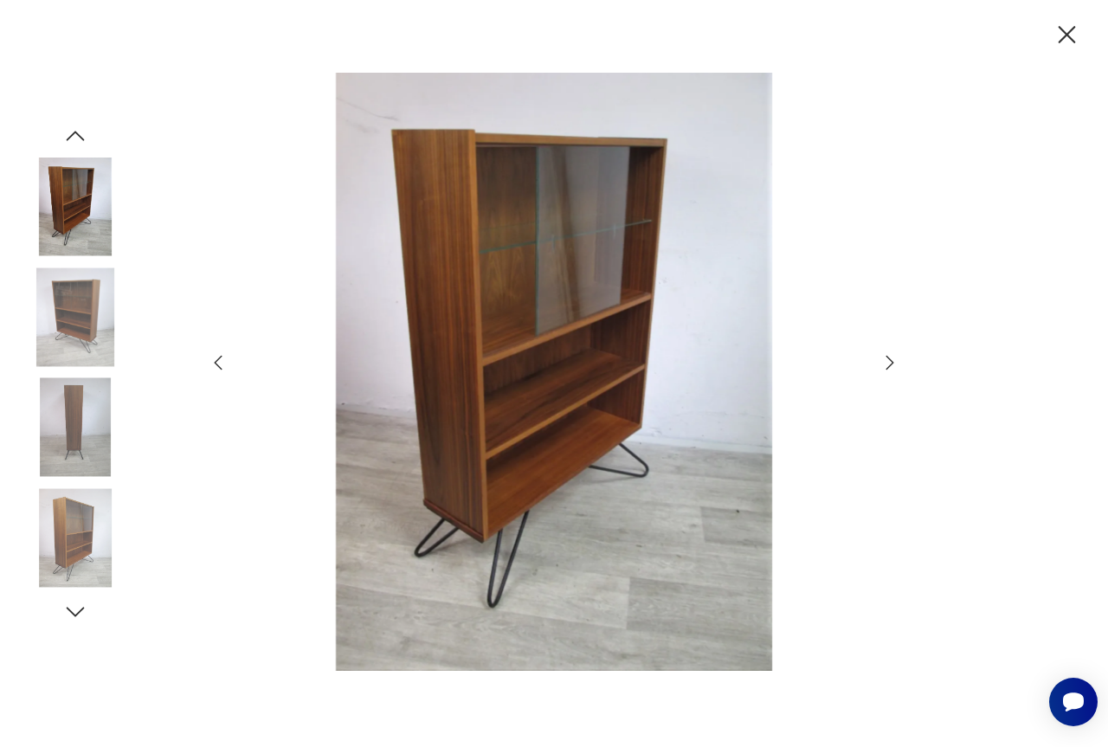
click at [889, 361] on icon "button" at bounding box center [889, 362] width 21 height 21
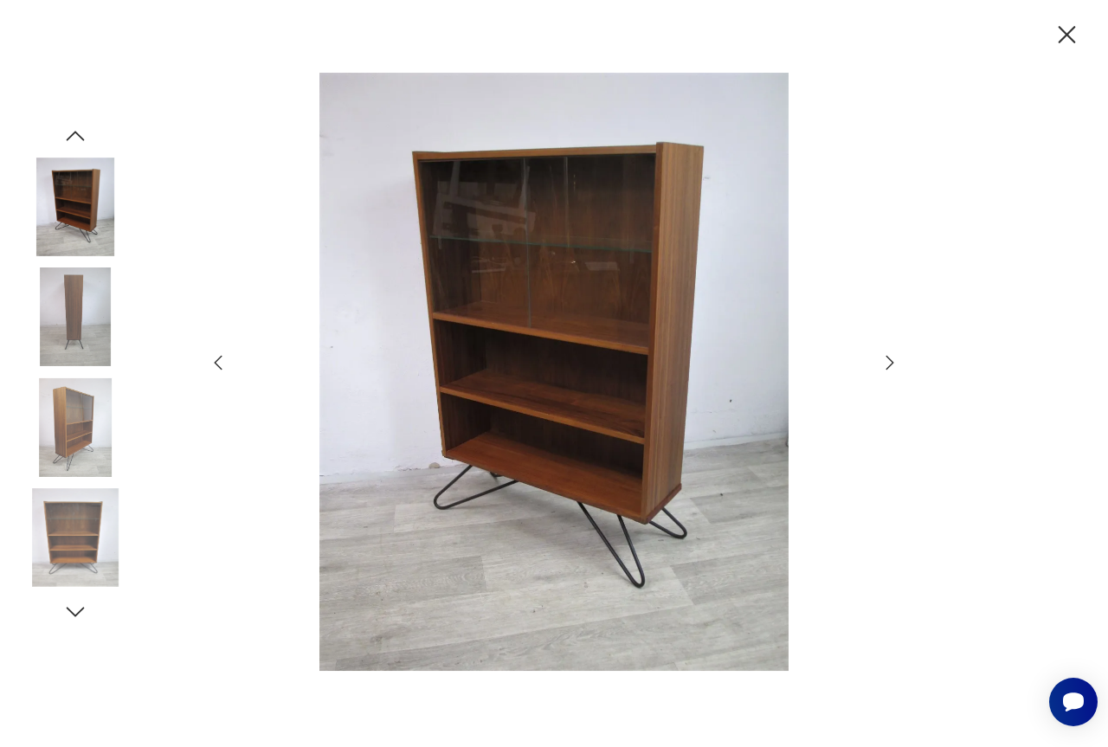
click at [889, 362] on icon "button" at bounding box center [889, 362] width 21 height 21
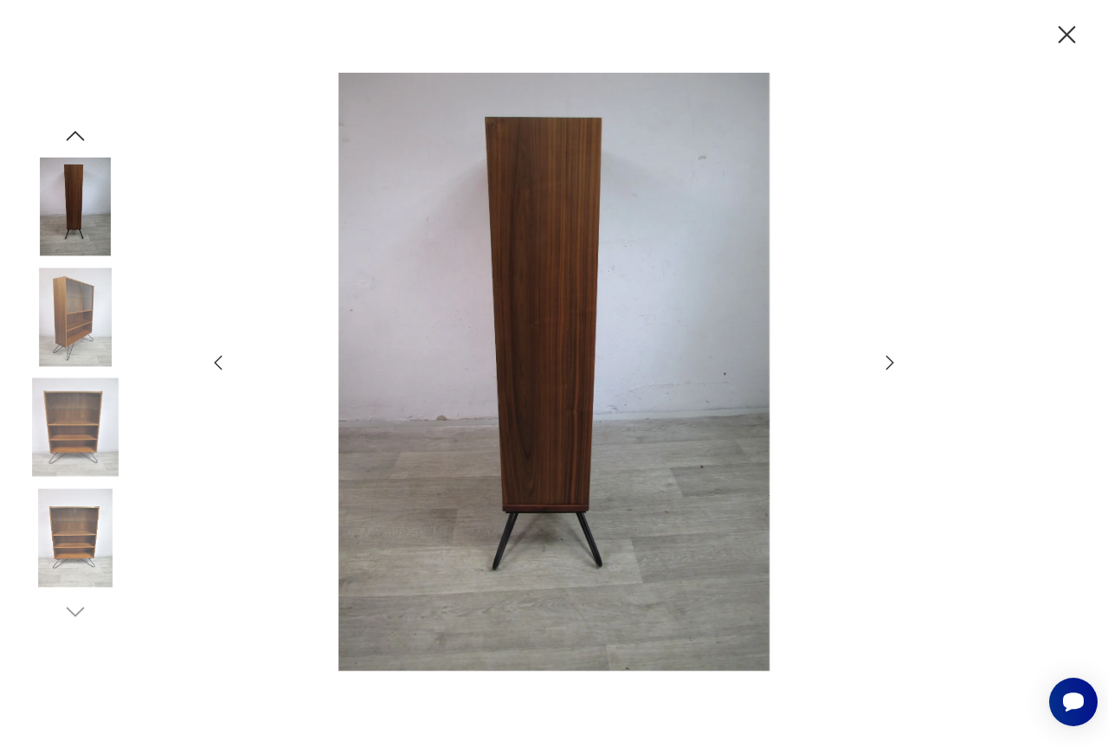
click at [889, 363] on icon "button" at bounding box center [889, 362] width 21 height 21
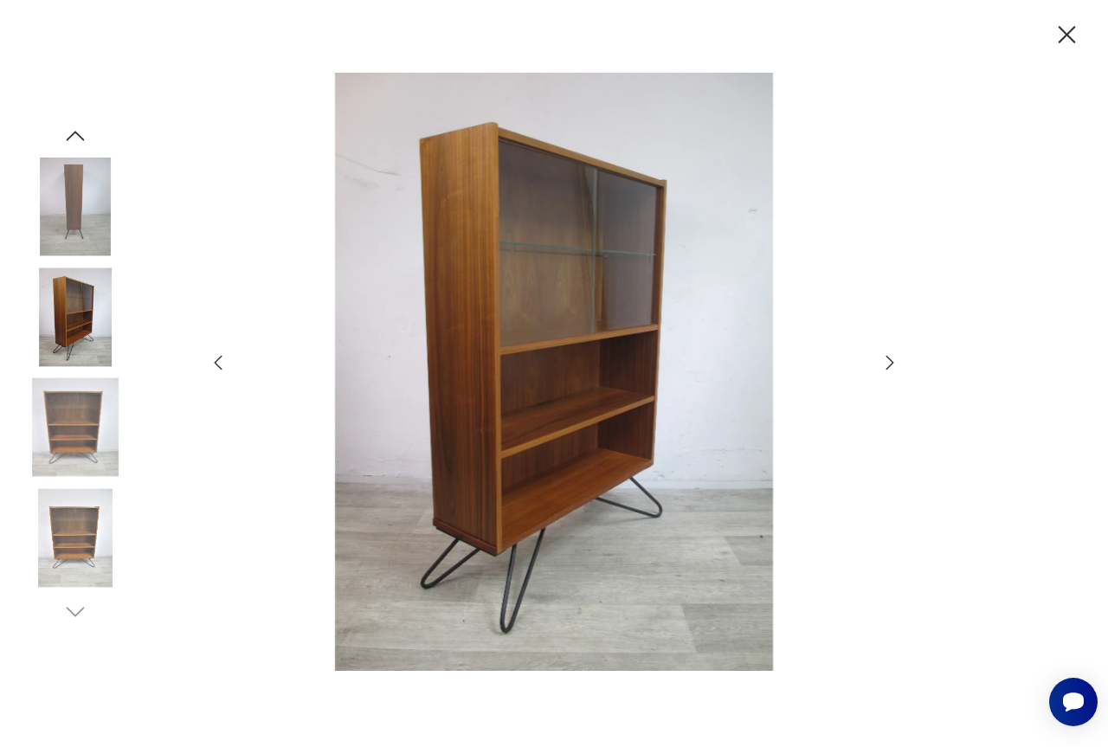
click at [889, 363] on icon "button" at bounding box center [889, 362] width 21 height 21
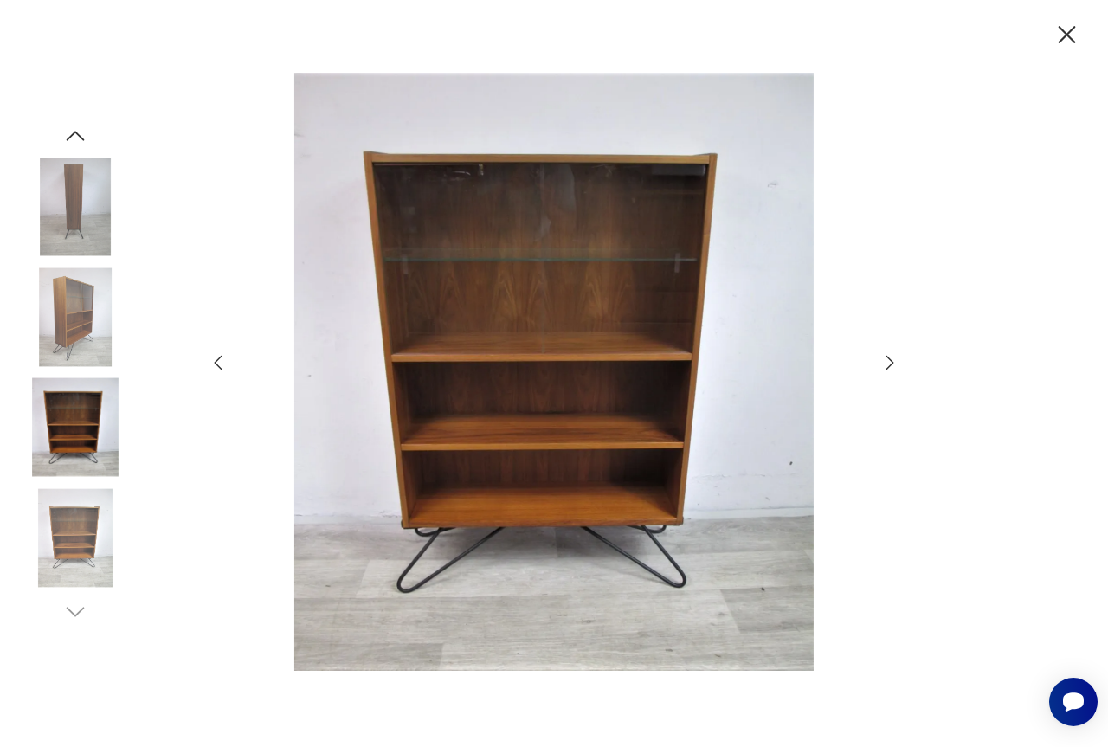
click at [889, 364] on icon "button" at bounding box center [889, 362] width 21 height 21
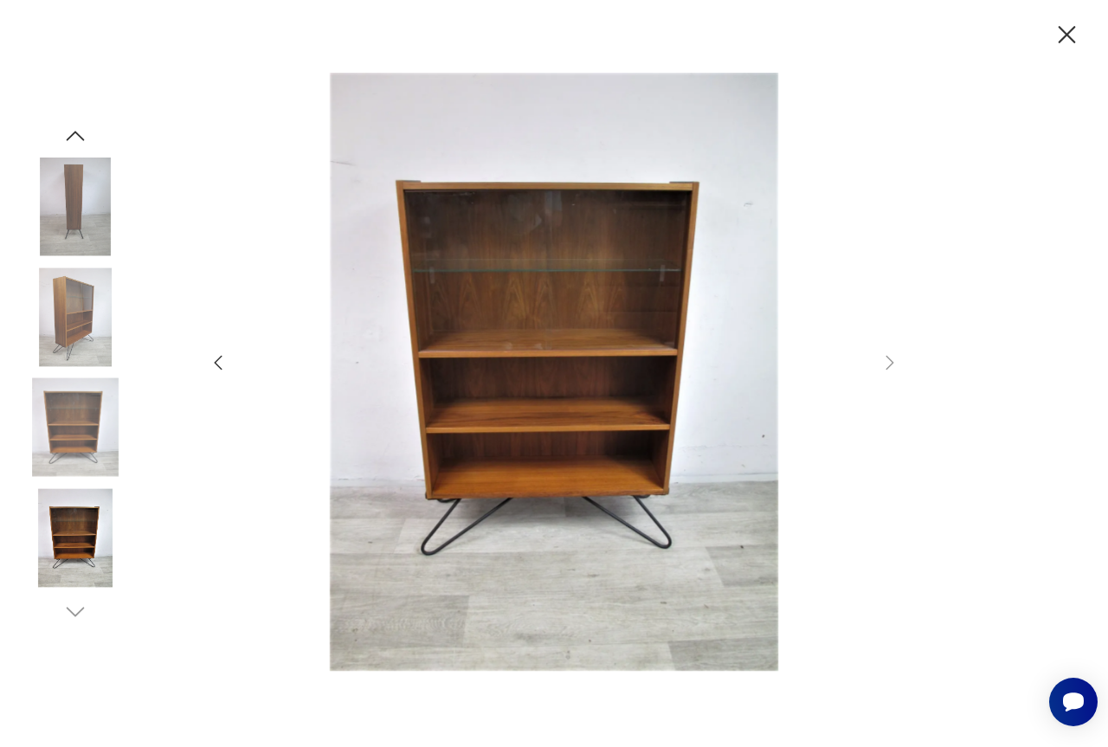
click at [1059, 35] on icon "button" at bounding box center [1067, 35] width 30 height 30
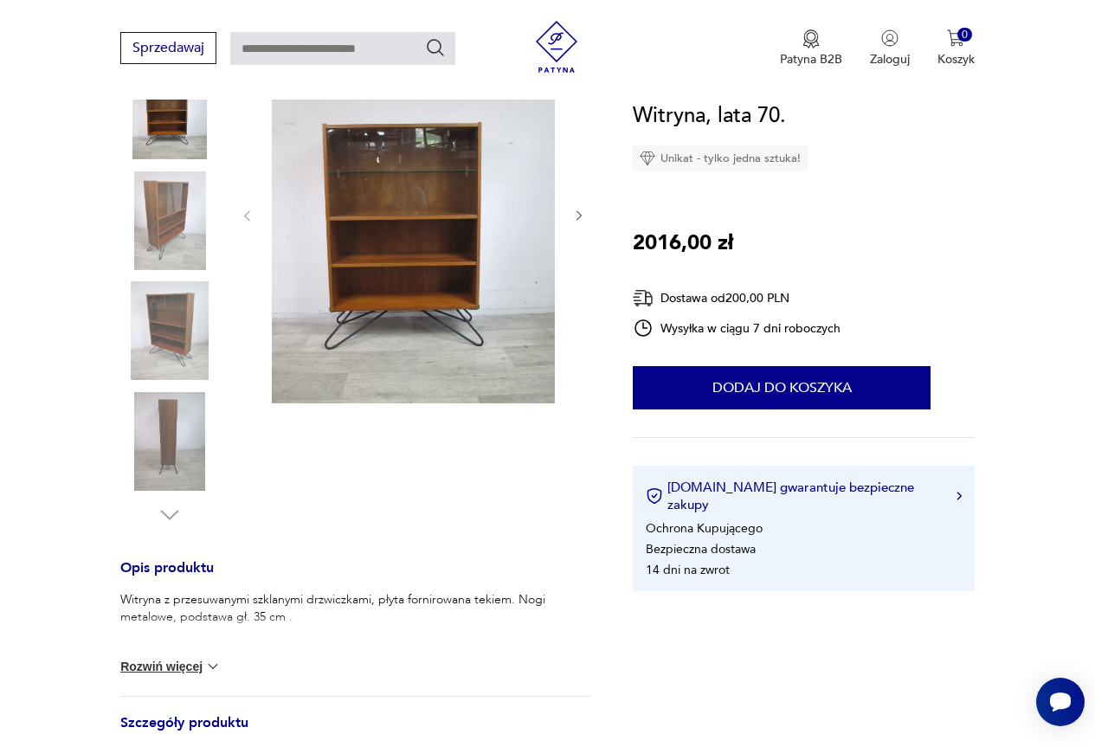
type input "*******"
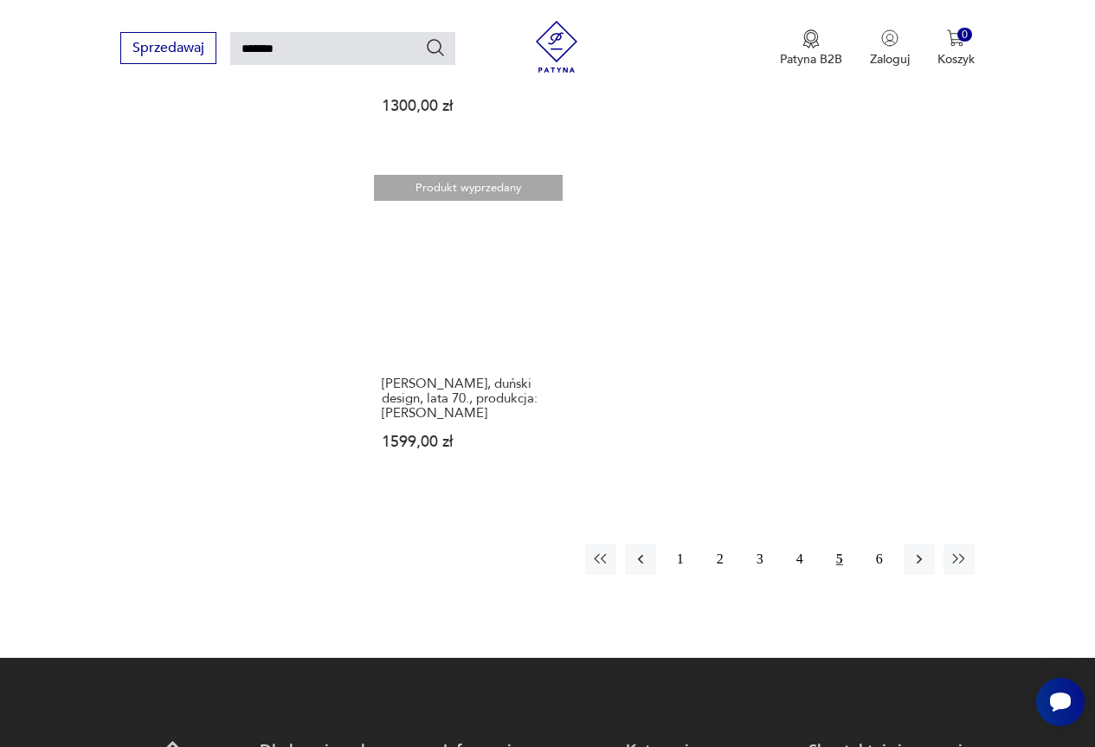
scroll to position [1966, 0]
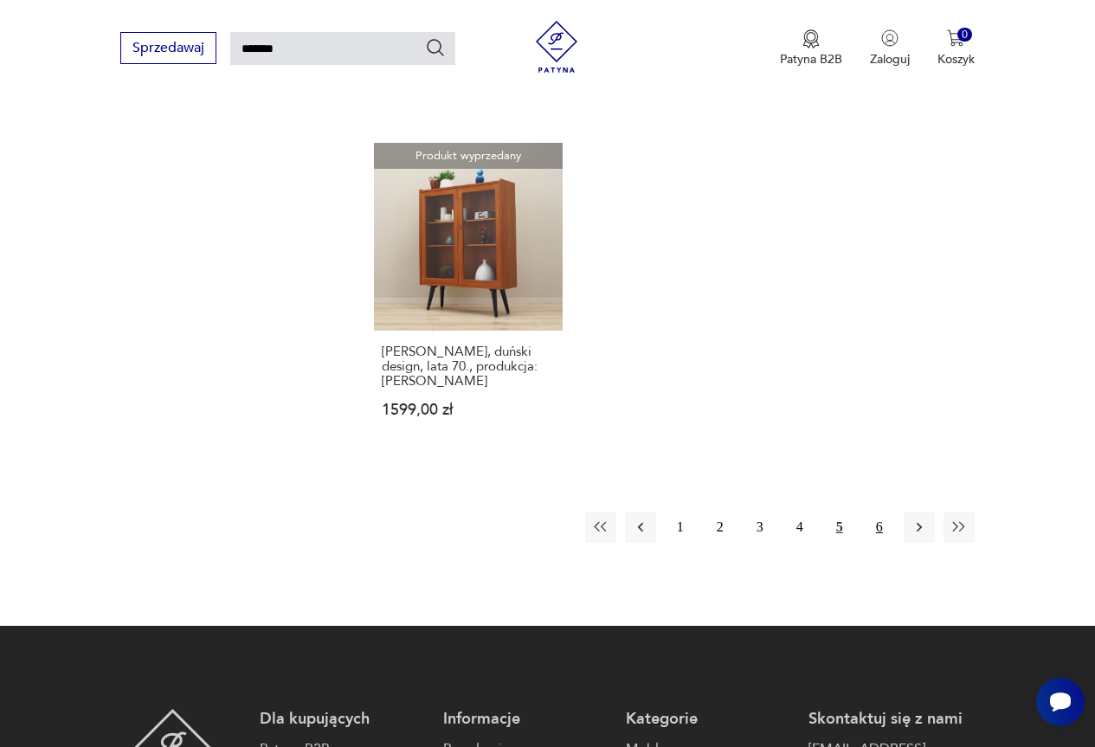
click at [878, 512] on button "6" at bounding box center [879, 527] width 31 height 31
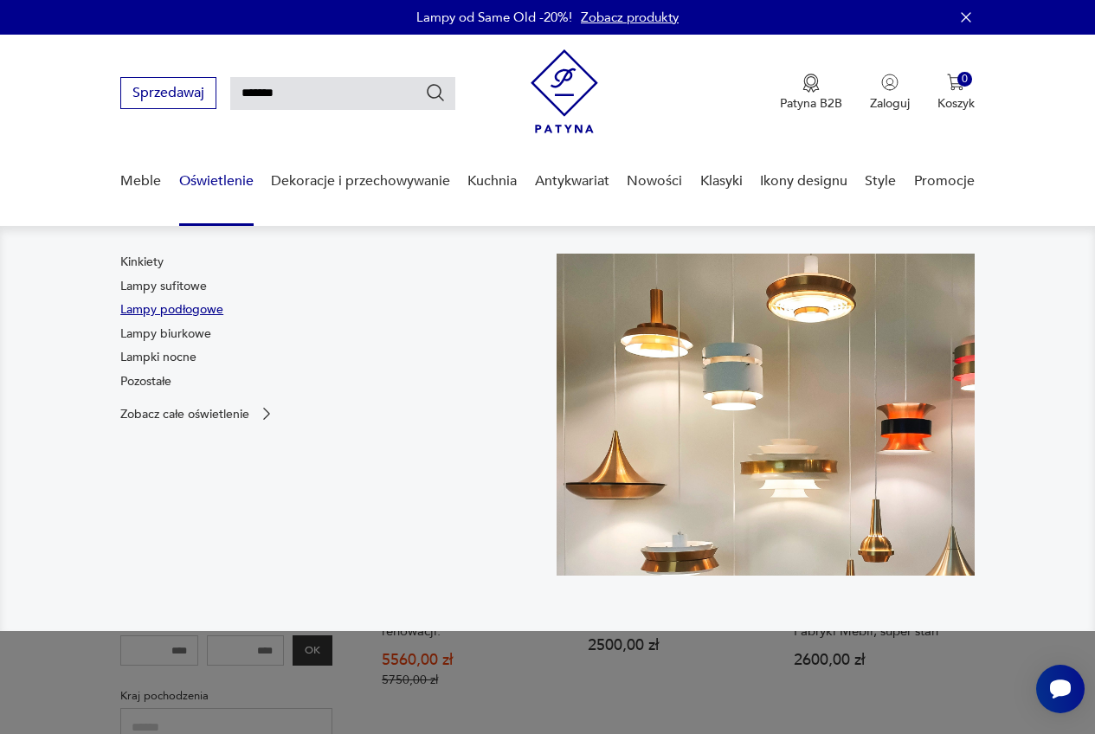
click at [175, 307] on link "Lampy podłogowe" at bounding box center [171, 309] width 103 height 17
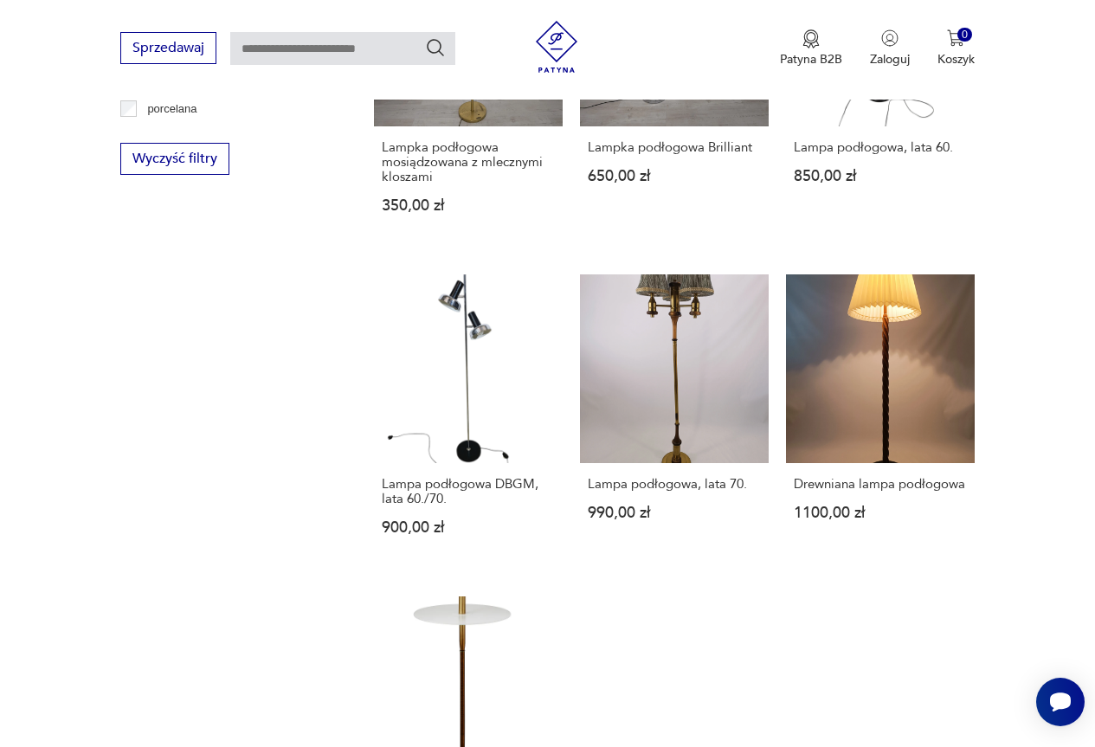
scroll to position [2371, 0]
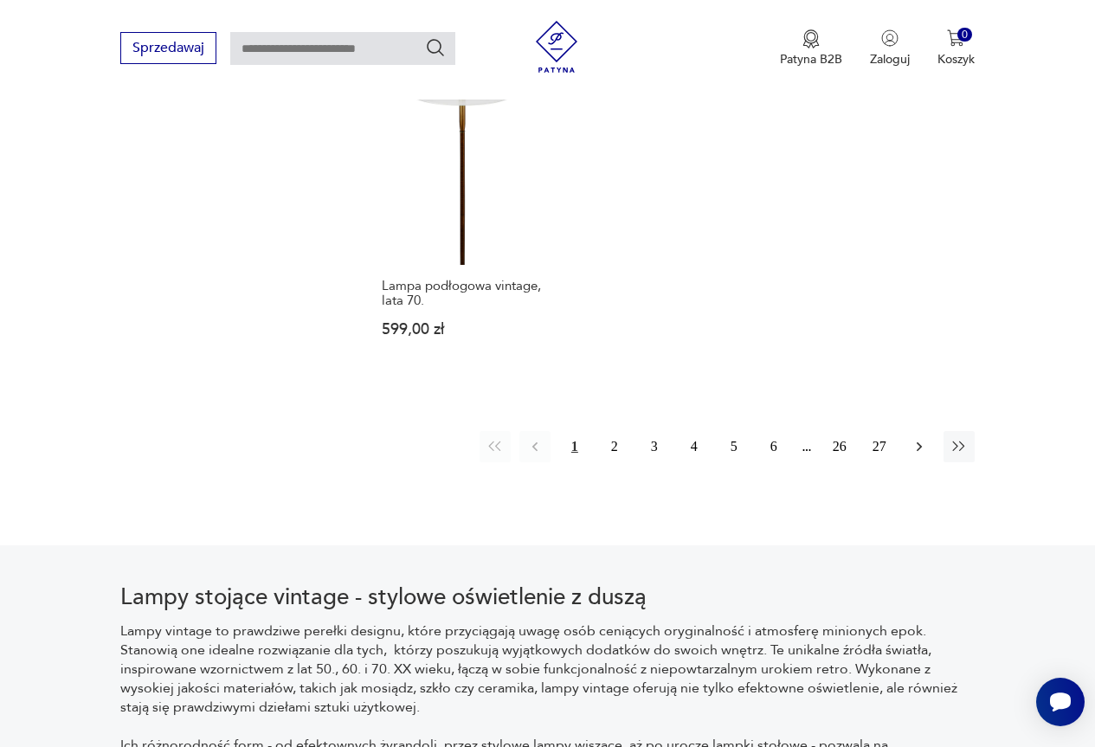
click at [917, 450] on icon "button" at bounding box center [919, 446] width 17 height 17
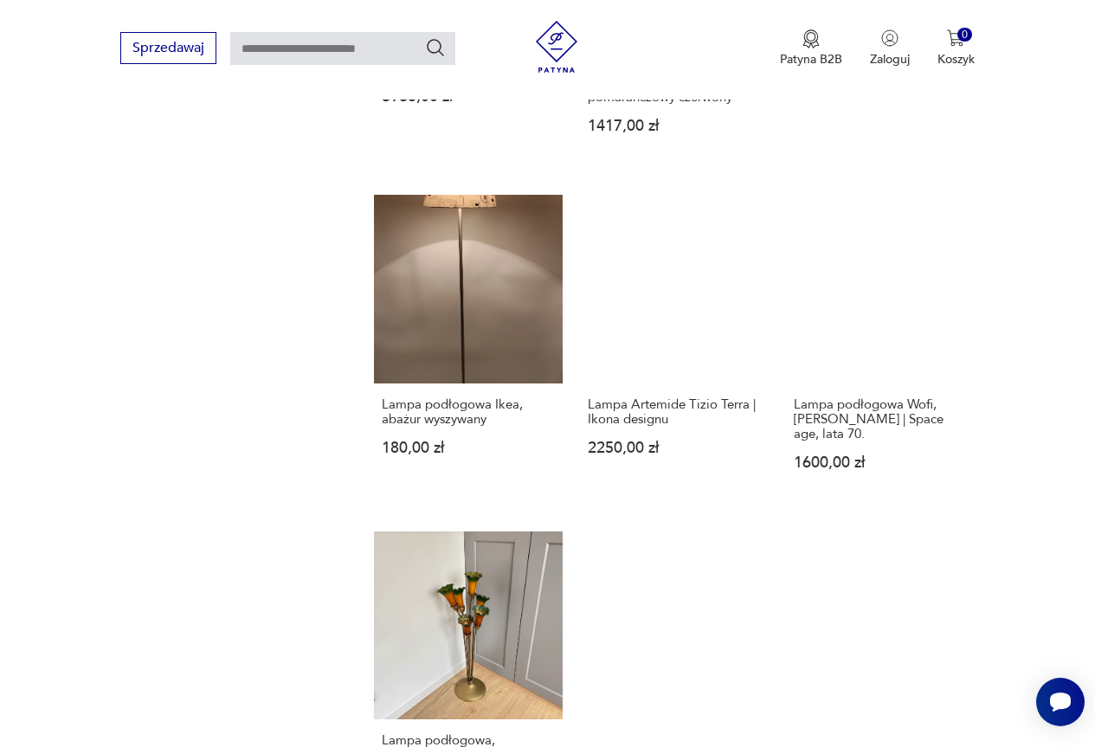
scroll to position [2277, 0]
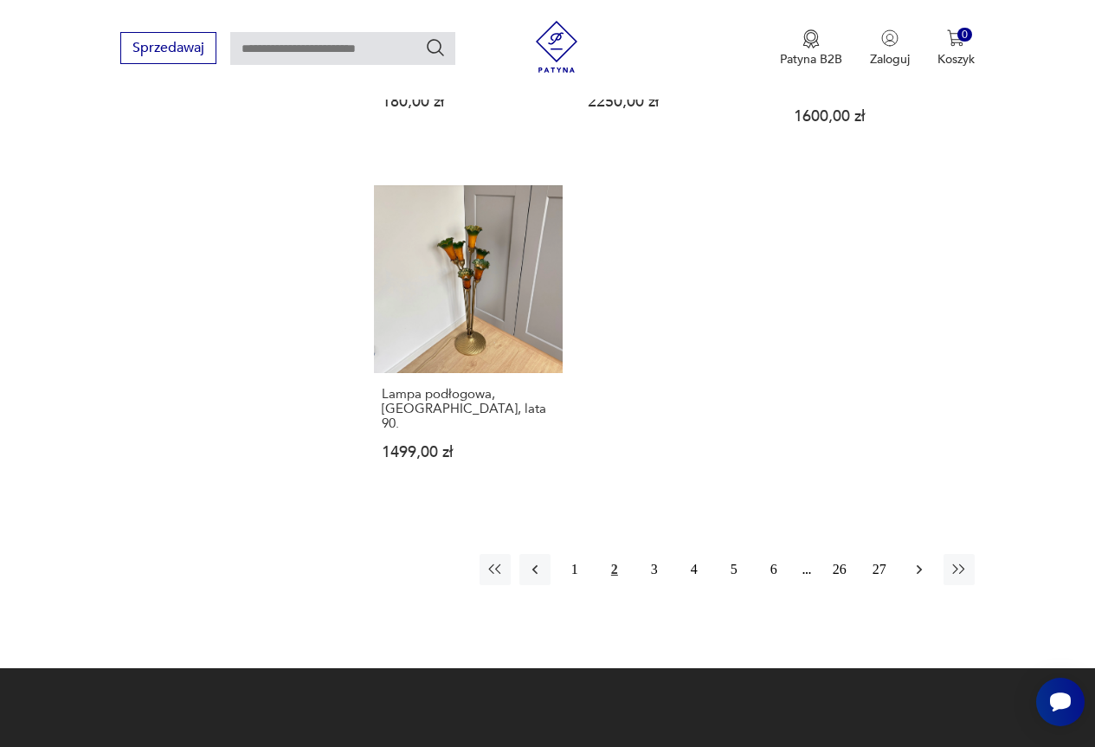
click at [909, 554] on button "button" at bounding box center [919, 569] width 31 height 31
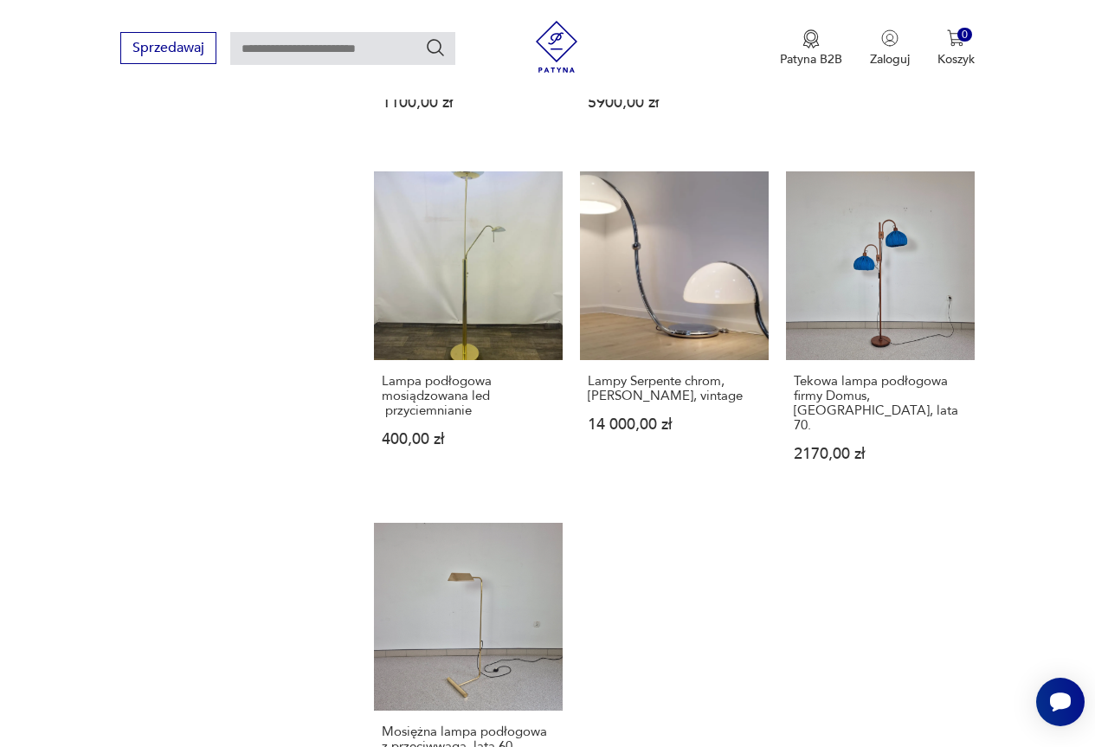
scroll to position [2277, 0]
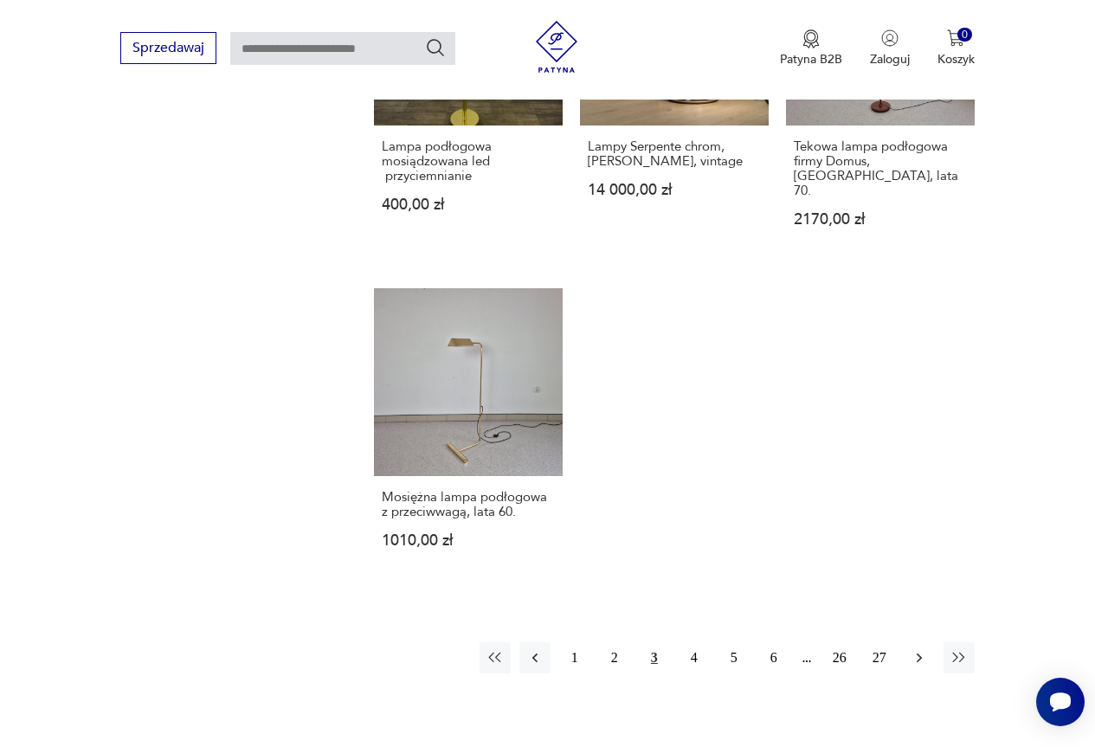
click at [926, 649] on icon "button" at bounding box center [919, 657] width 17 height 17
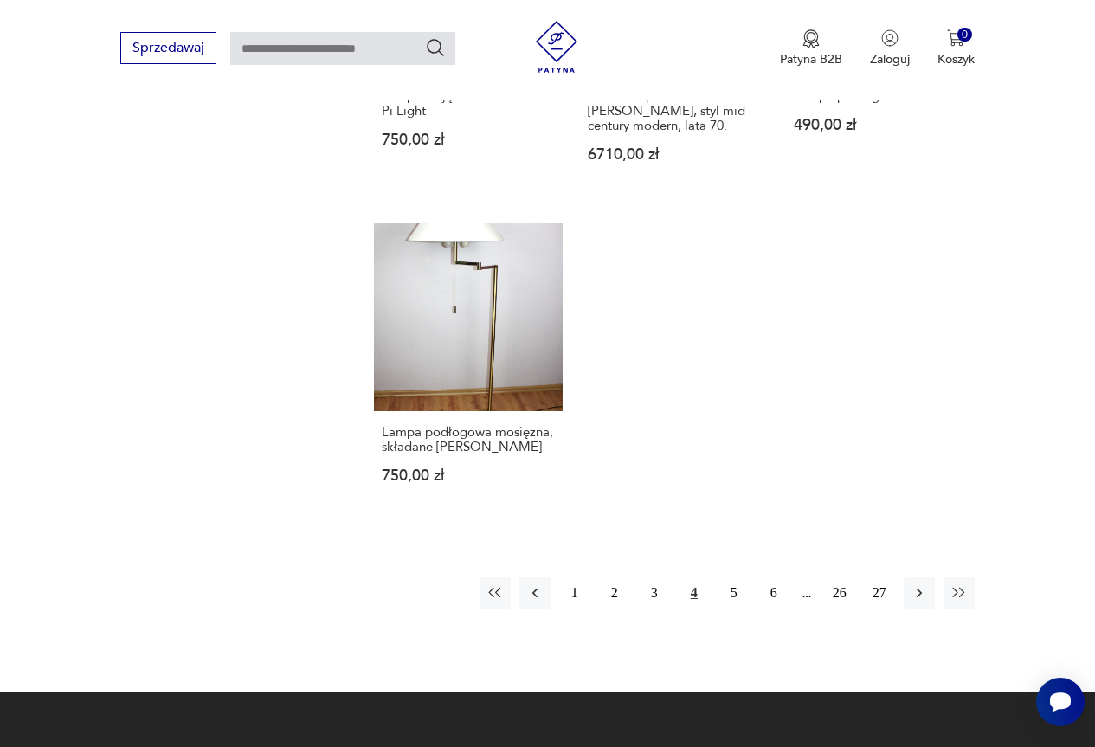
scroll to position [2277, 0]
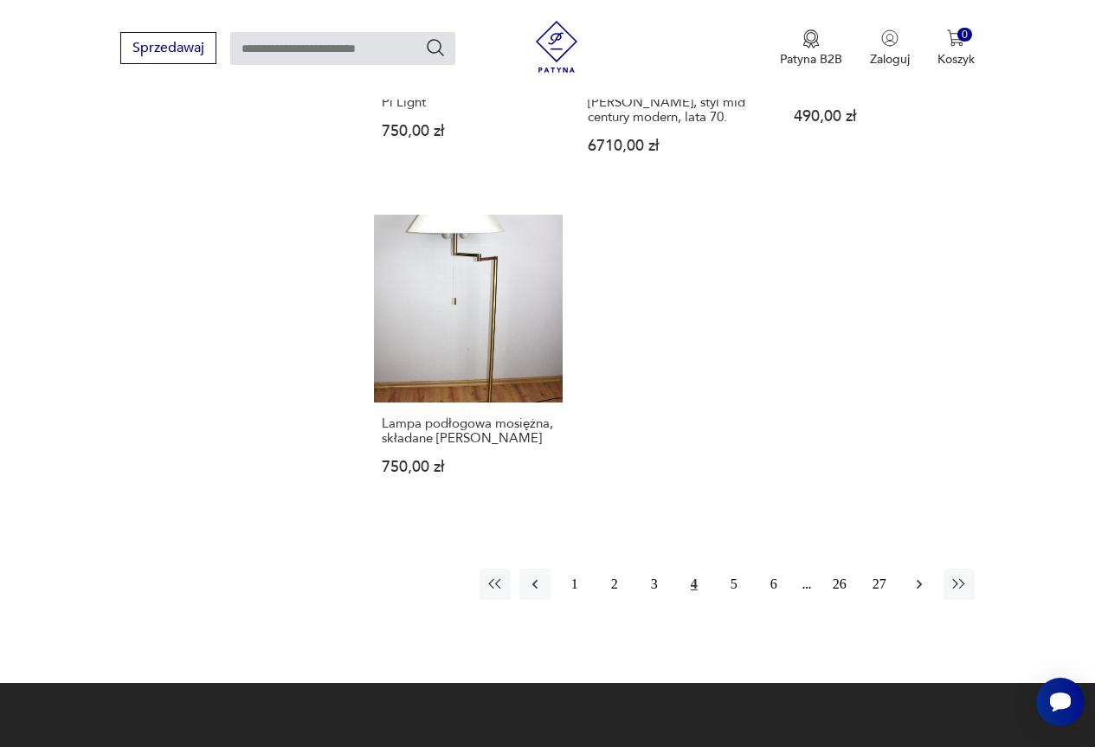
click at [924, 576] on icon "button" at bounding box center [919, 584] width 17 height 17
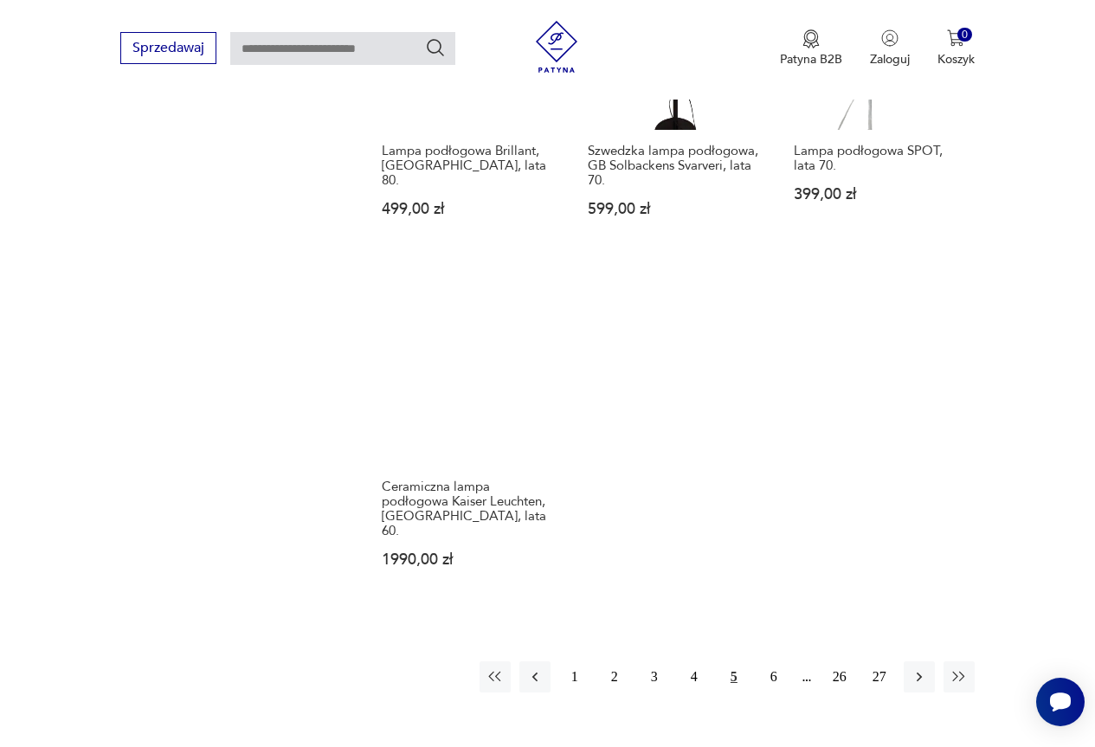
scroll to position [2191, 0]
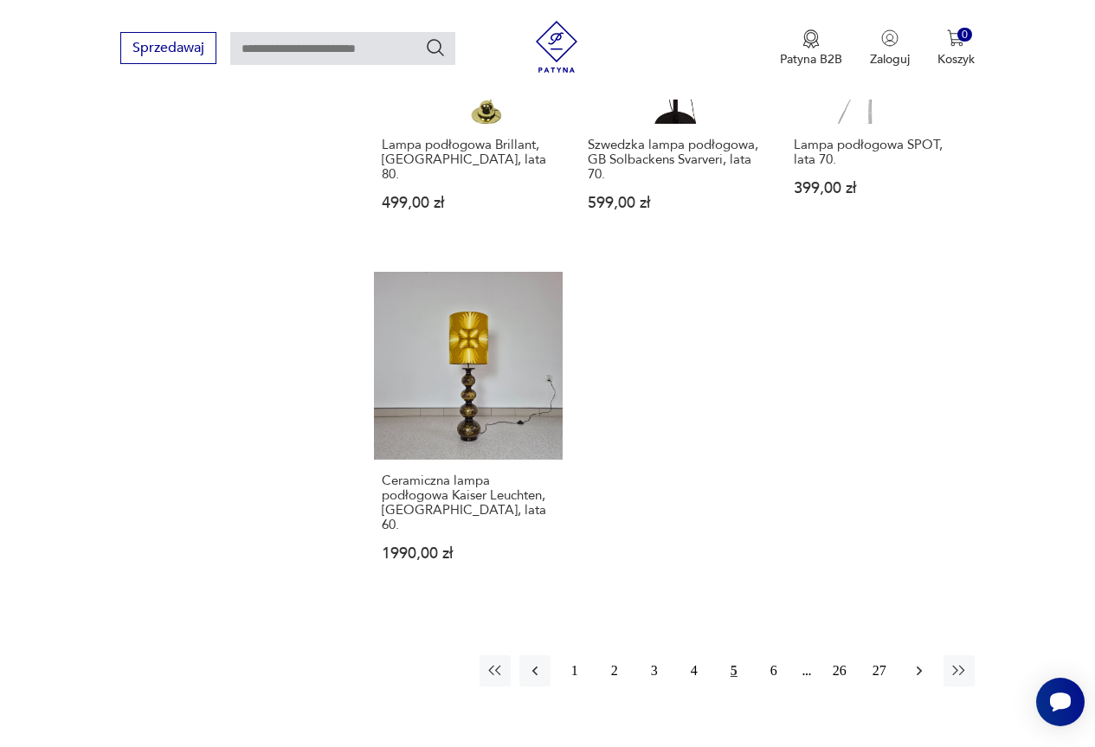
click at [921, 662] on icon "button" at bounding box center [919, 670] width 17 height 17
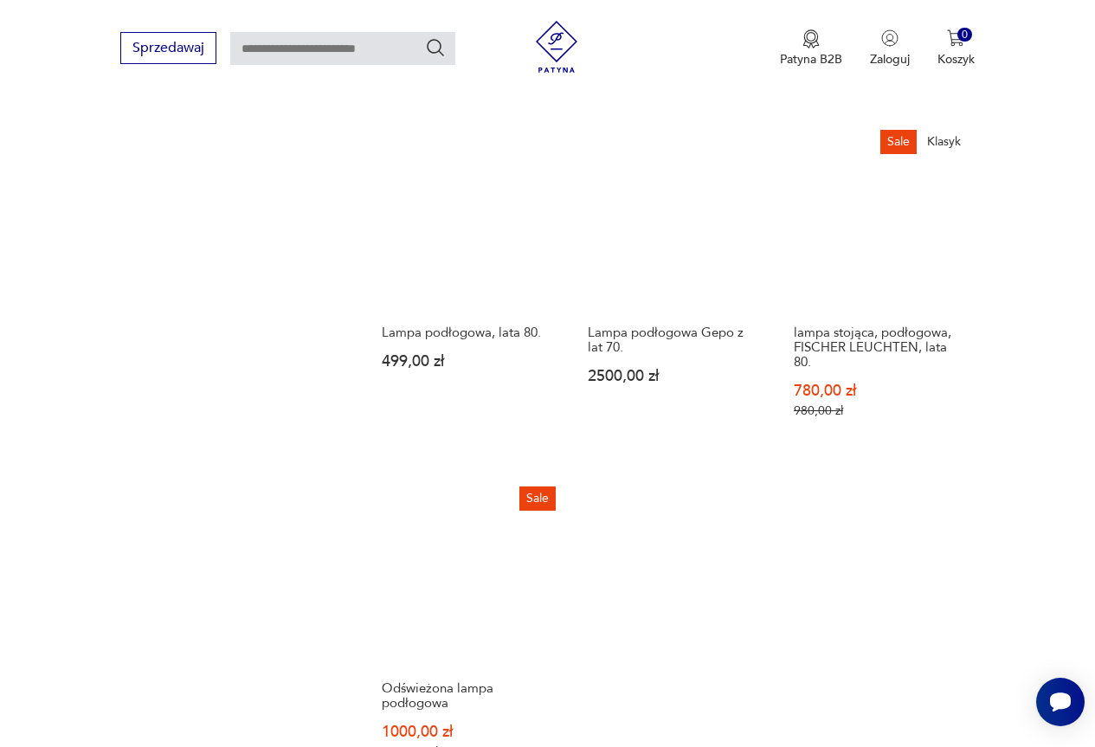
scroll to position [2277, 0]
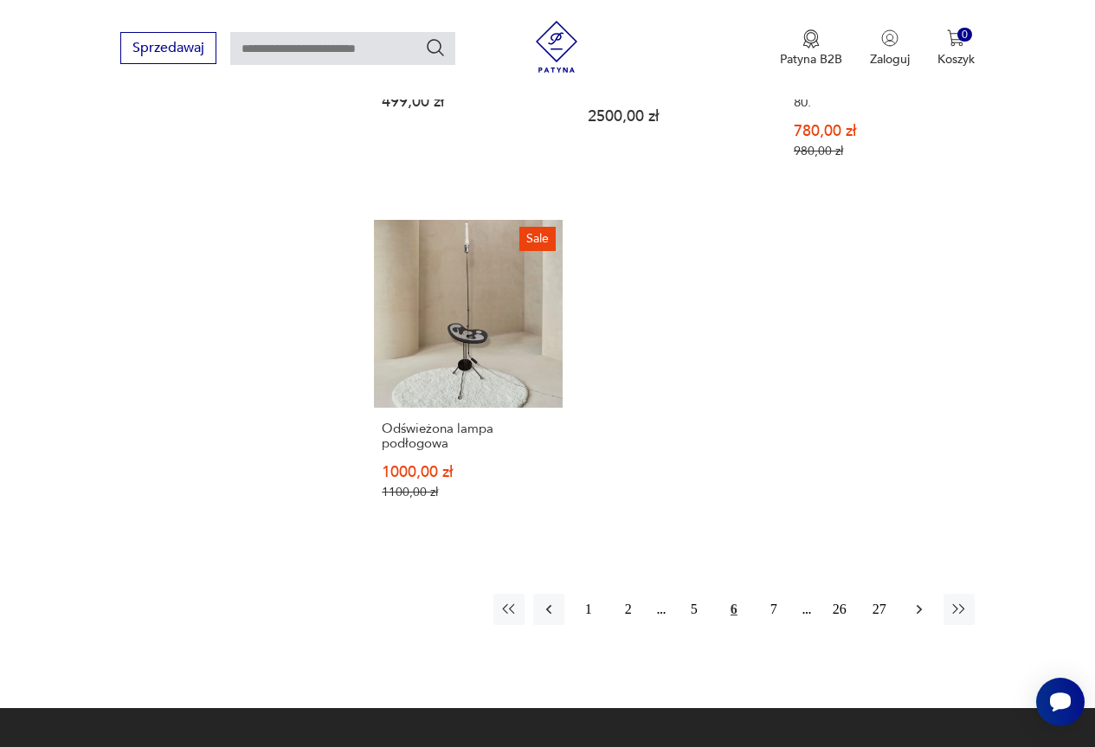
click at [917, 601] on icon "button" at bounding box center [919, 609] width 17 height 17
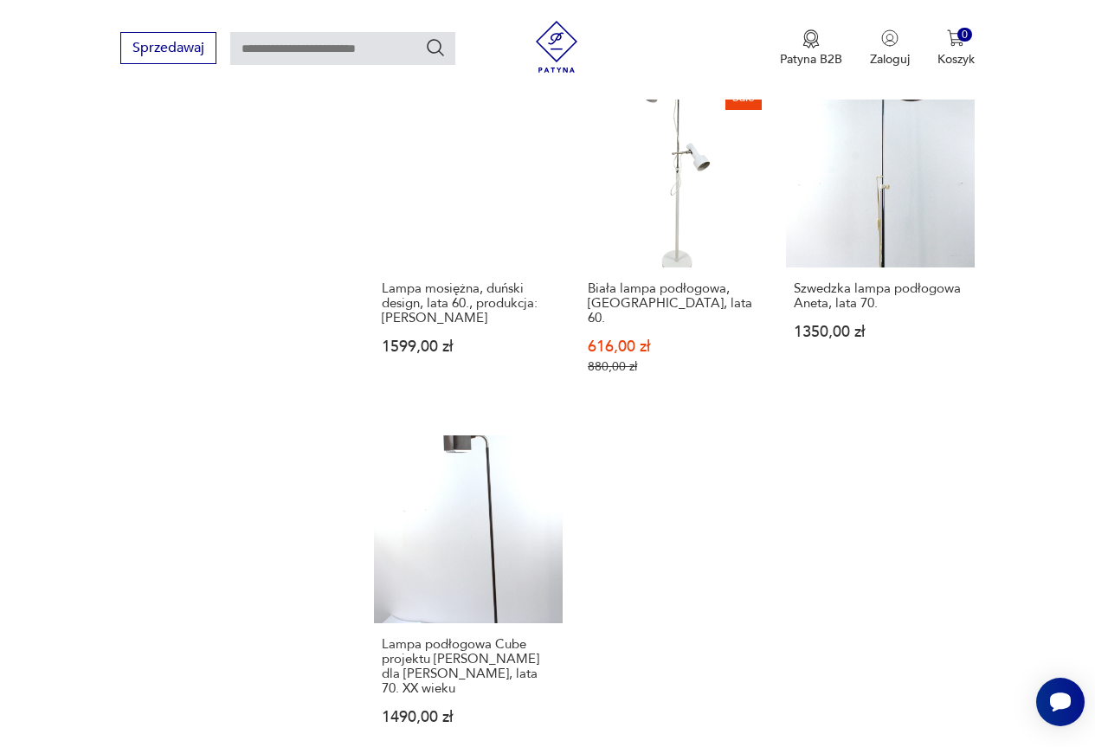
scroll to position [2277, 0]
